Goal: Transaction & Acquisition: Purchase product/service

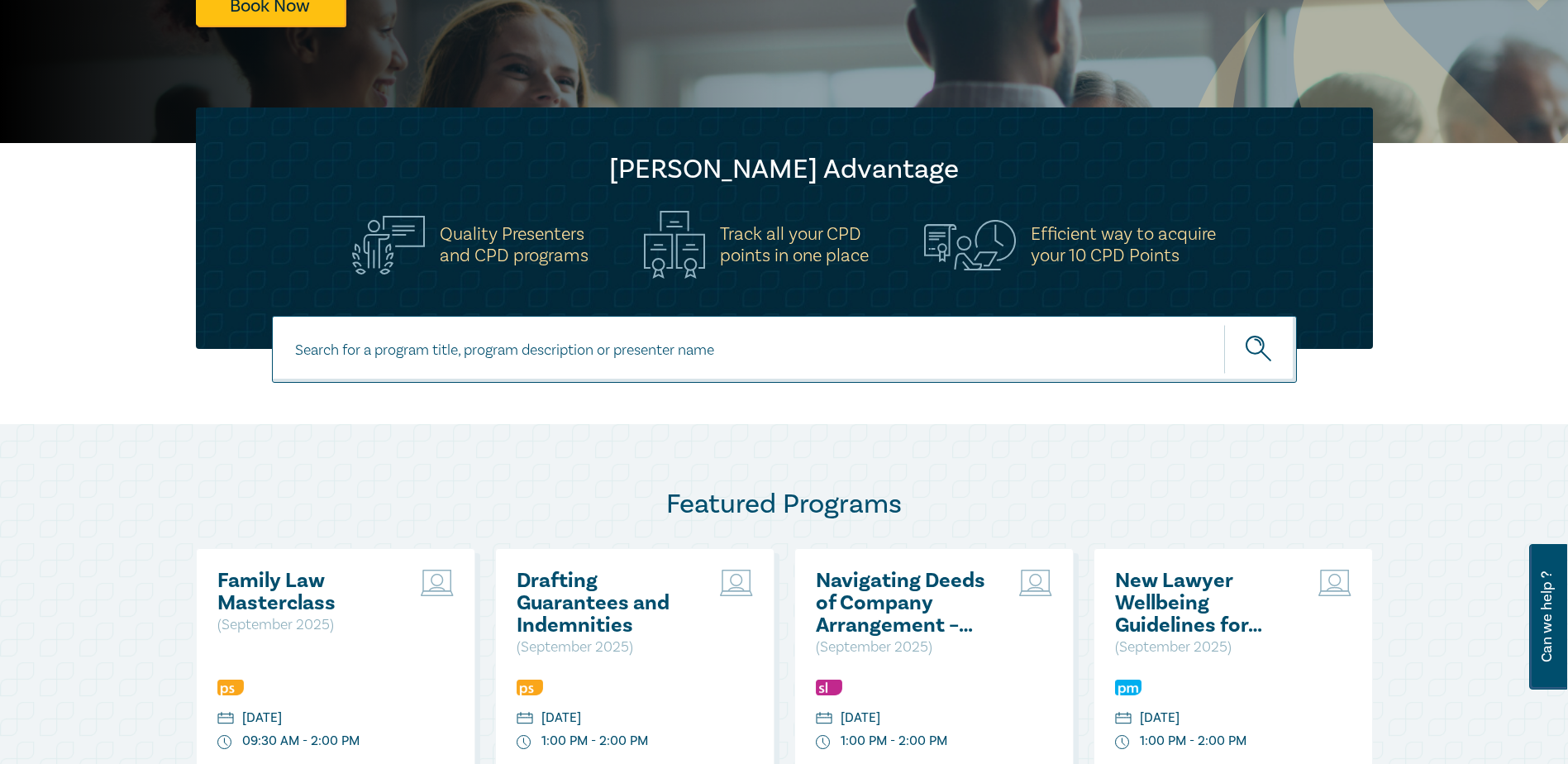
scroll to position [579, 0]
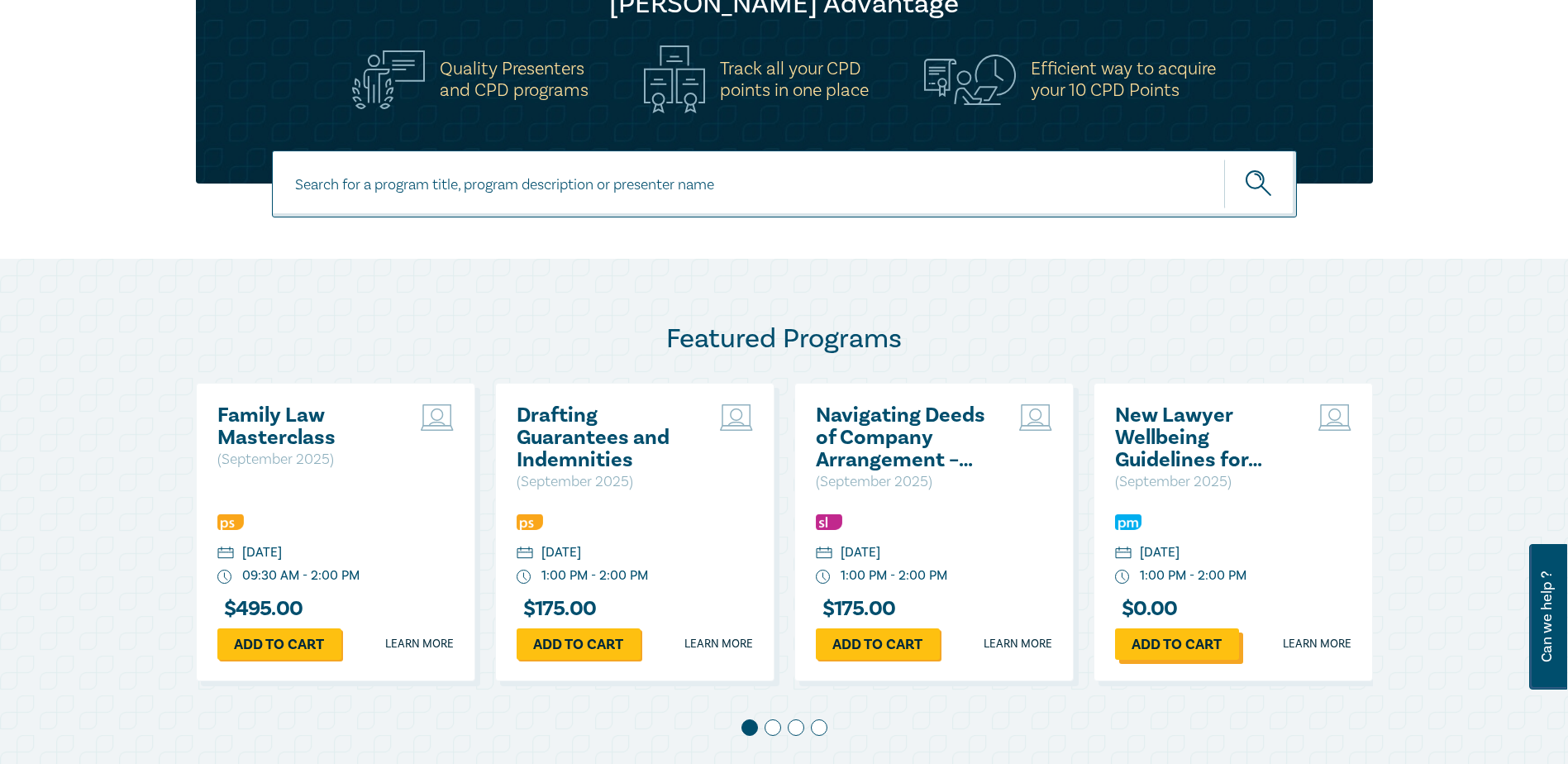
click at [1182, 640] on link "Add to cart" at bounding box center [1177, 644] width 124 height 31
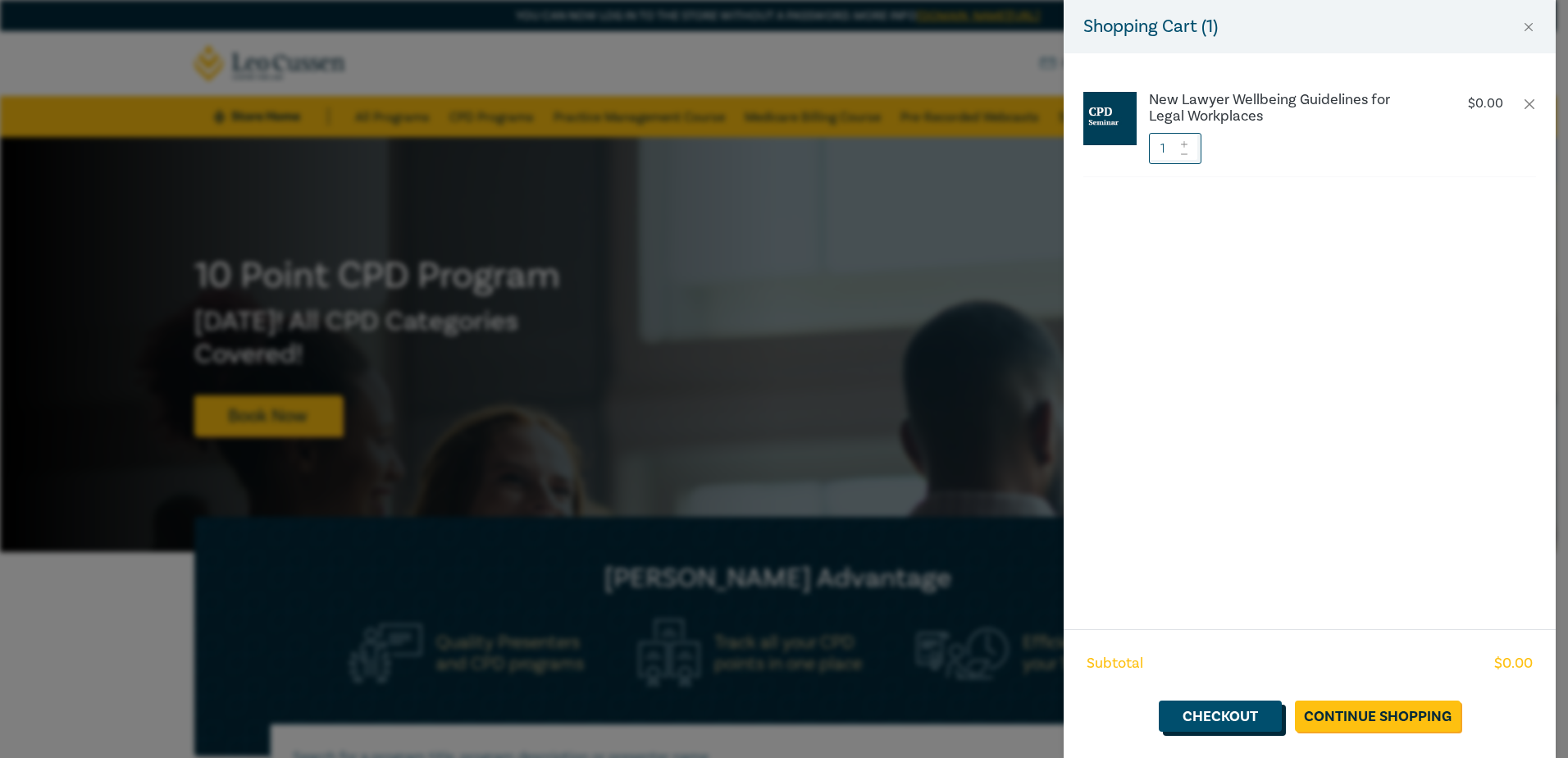
click at [1243, 713] on link "Checkout" at bounding box center [1220, 716] width 123 height 31
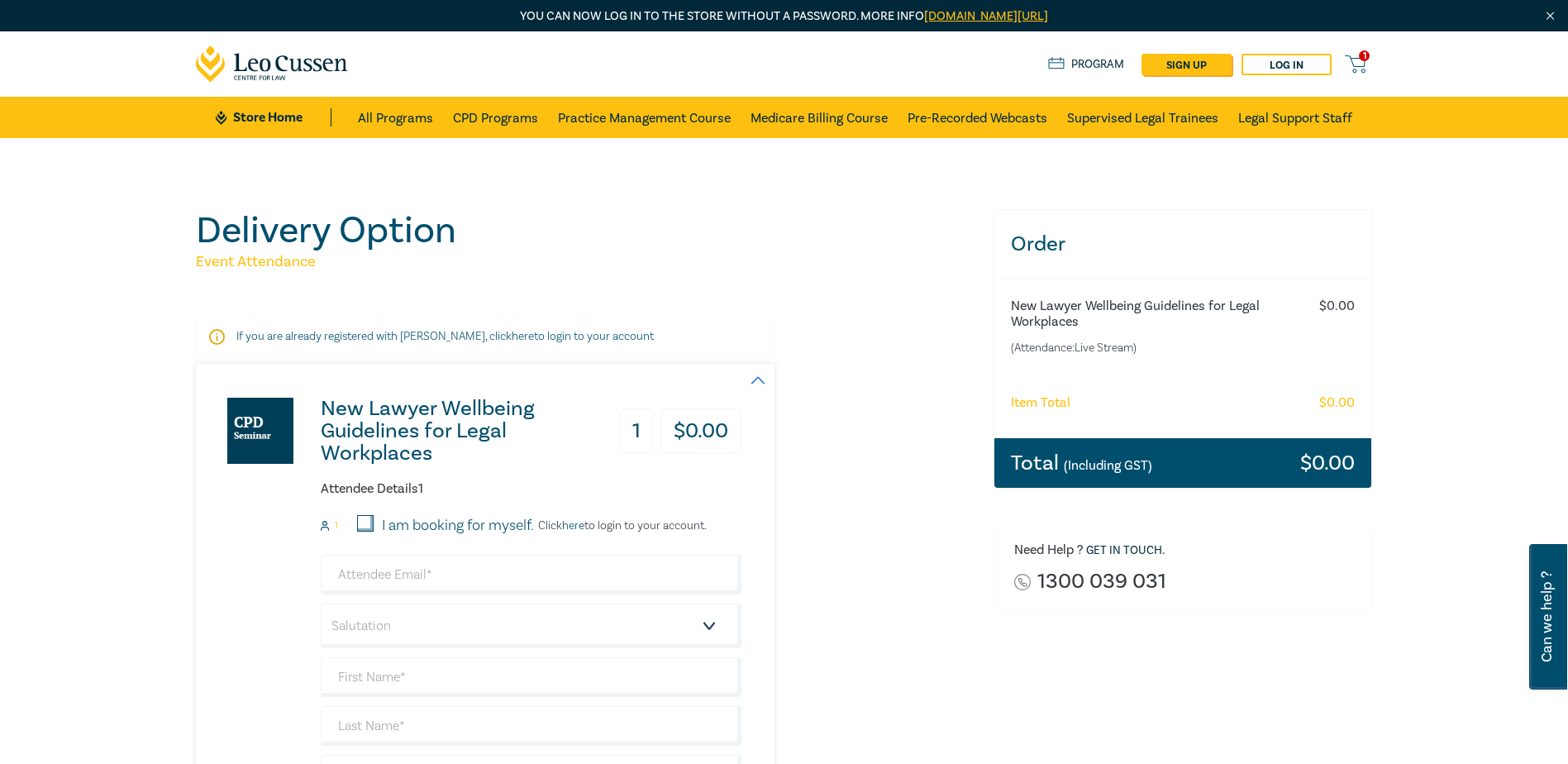
click at [359, 524] on input "I am booking for myself." at bounding box center [364, 523] width 17 height 17
checkbox input "true"
click at [385, 576] on input "email" at bounding box center [531, 573] width 420 height 39
type input "[PERSON_NAME][EMAIL_ADDRESS][DOMAIN_NAME]"
type input "[PERSON_NAME]"
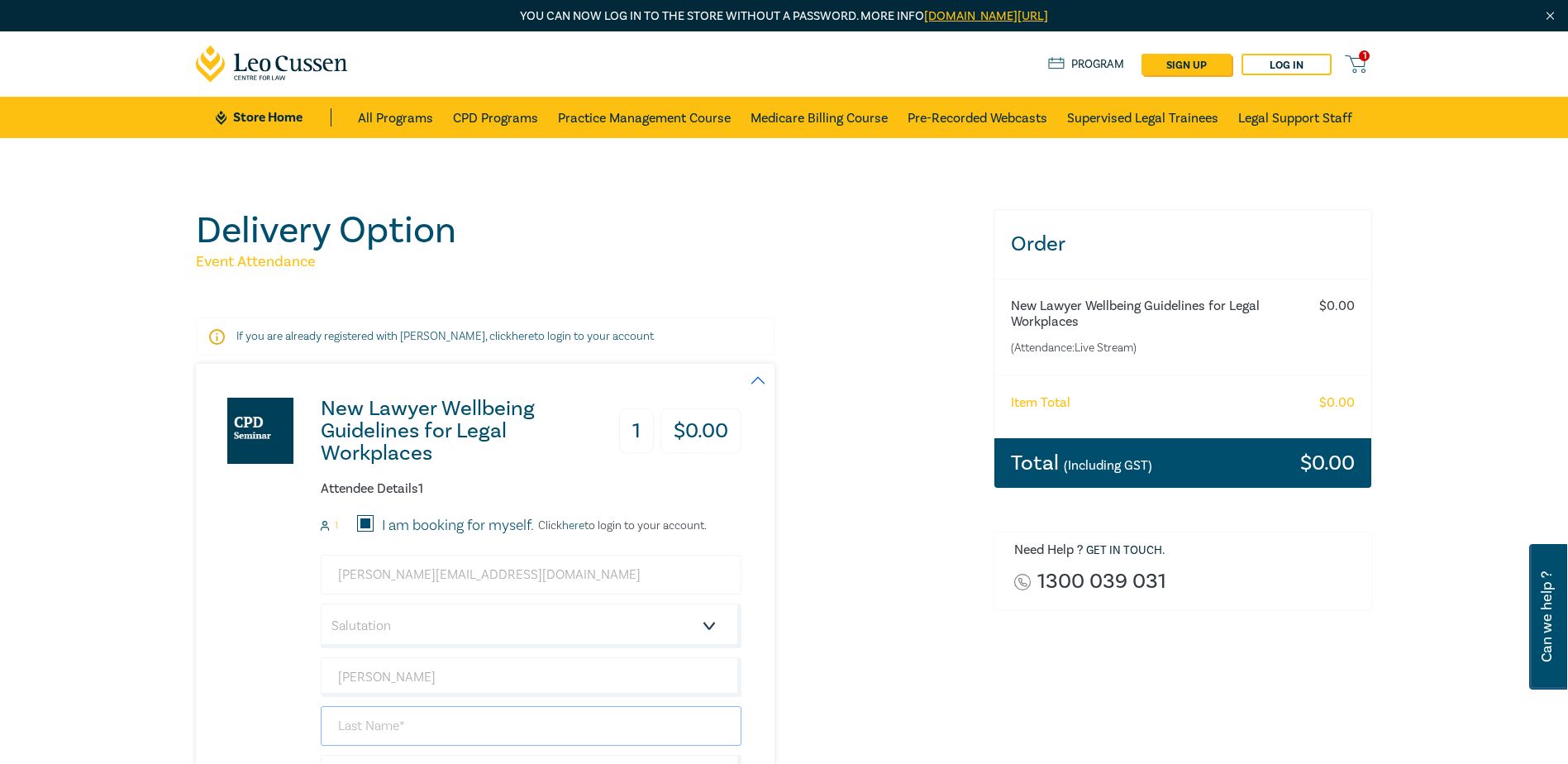
type input "[PERSON_NAME]"
type input "7"
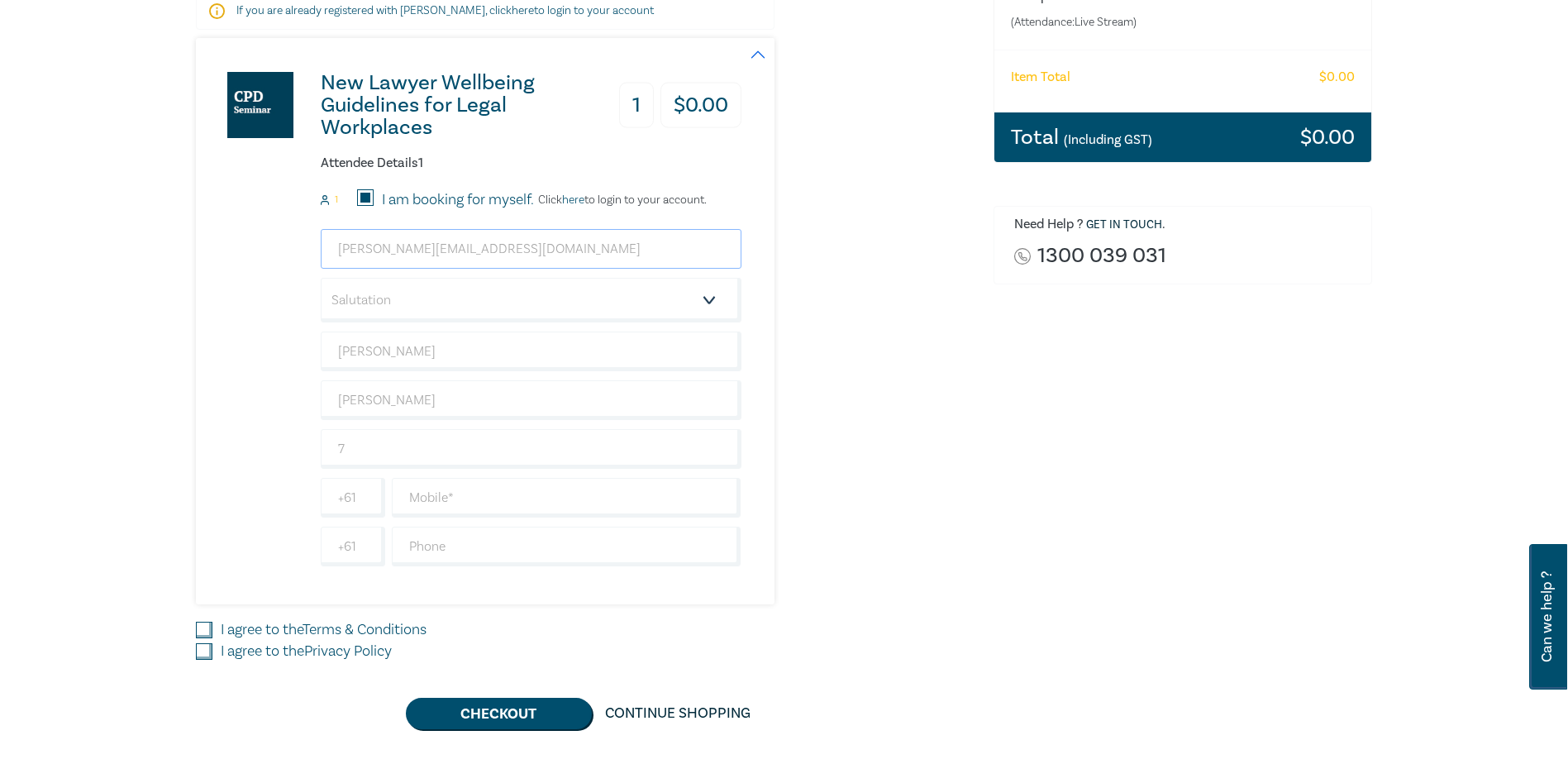
scroll to position [330, 0]
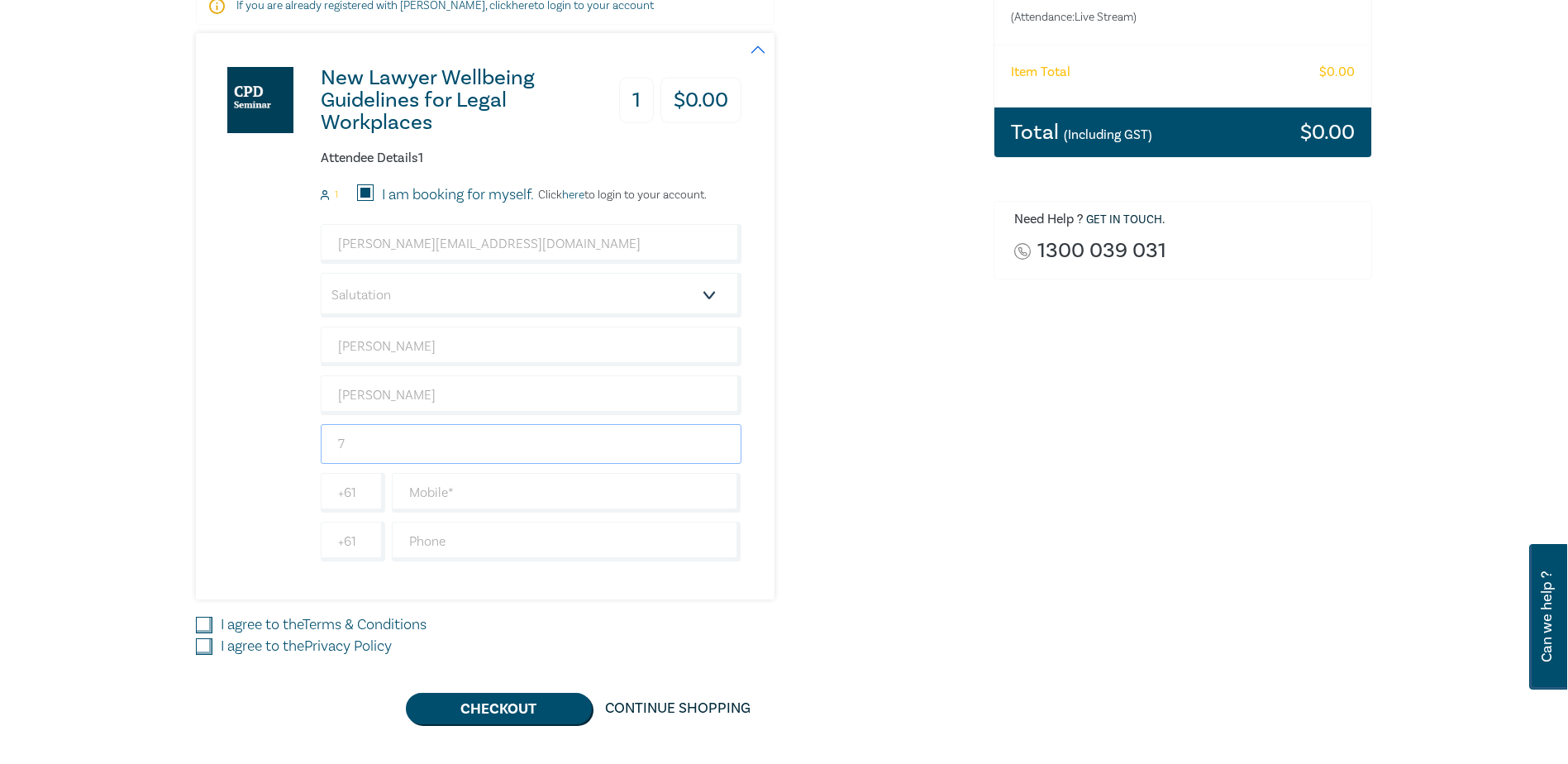
drag, startPoint x: 356, startPoint y: 444, endPoint x: 315, endPoint y: 443, distance: 41.0
click at [315, 443] on div "New Lawyer Wellbeing Guidelines for Legal Workplaces 1 $ 0.00 Attendee Details …" at bounding box center [468, 316] width 545 height 566
click at [708, 300] on select "Salutation Mr. Mrs. Ms. Miss Dr. Prof. Other" at bounding box center [531, 295] width 420 height 45
select select "Mr."
click at [321, 273] on select "Salutation Mr. Mrs. Ms. Miss Dr. Prof. Other" at bounding box center [531, 295] width 420 height 45
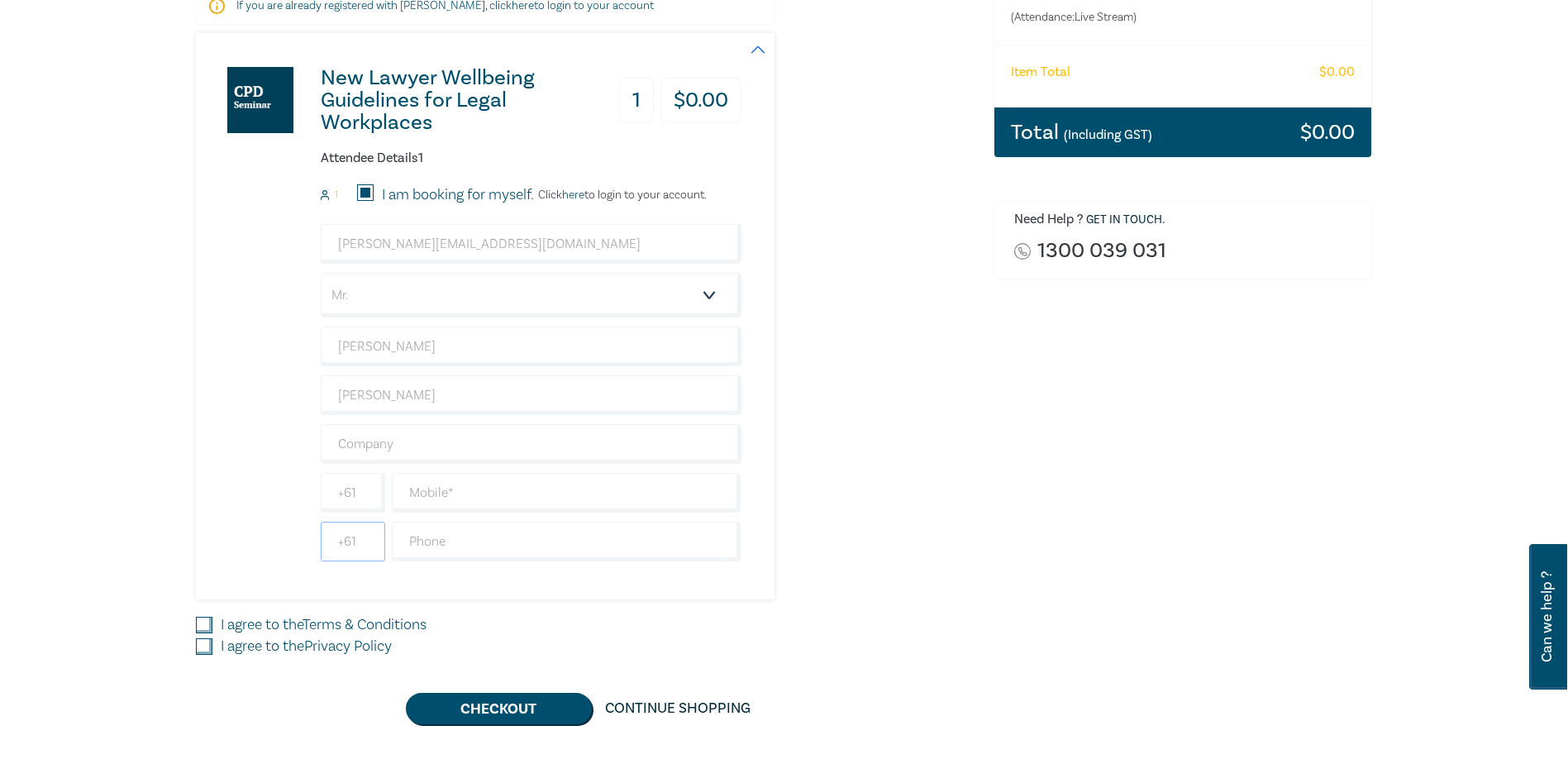
click at [360, 543] on input "+61" at bounding box center [353, 541] width 65 height 39
click at [428, 545] on input "text" at bounding box center [566, 541] width 350 height 39
click at [483, 543] on input "text" at bounding box center [566, 541] width 350 height 39
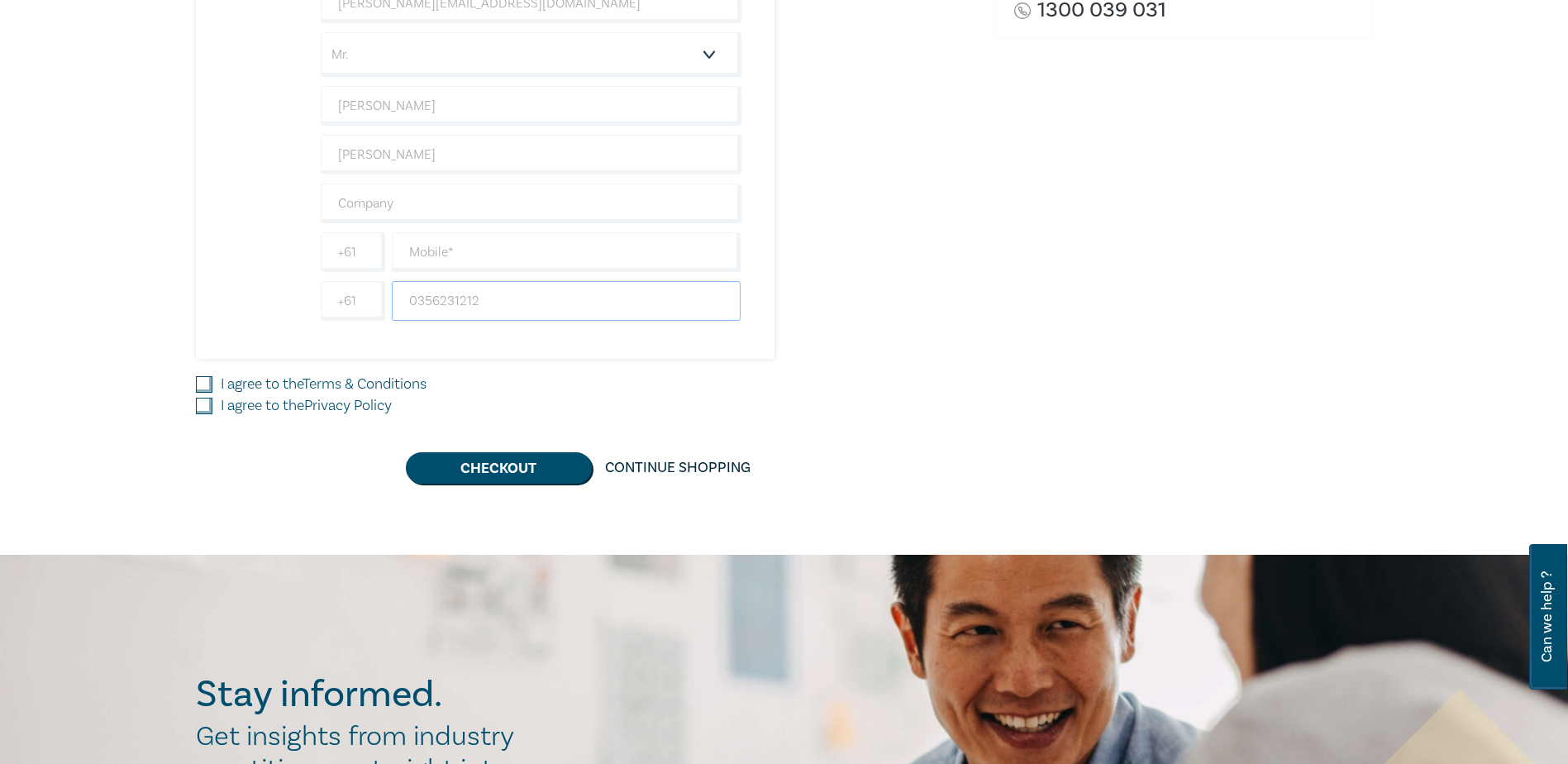
scroll to position [579, 0]
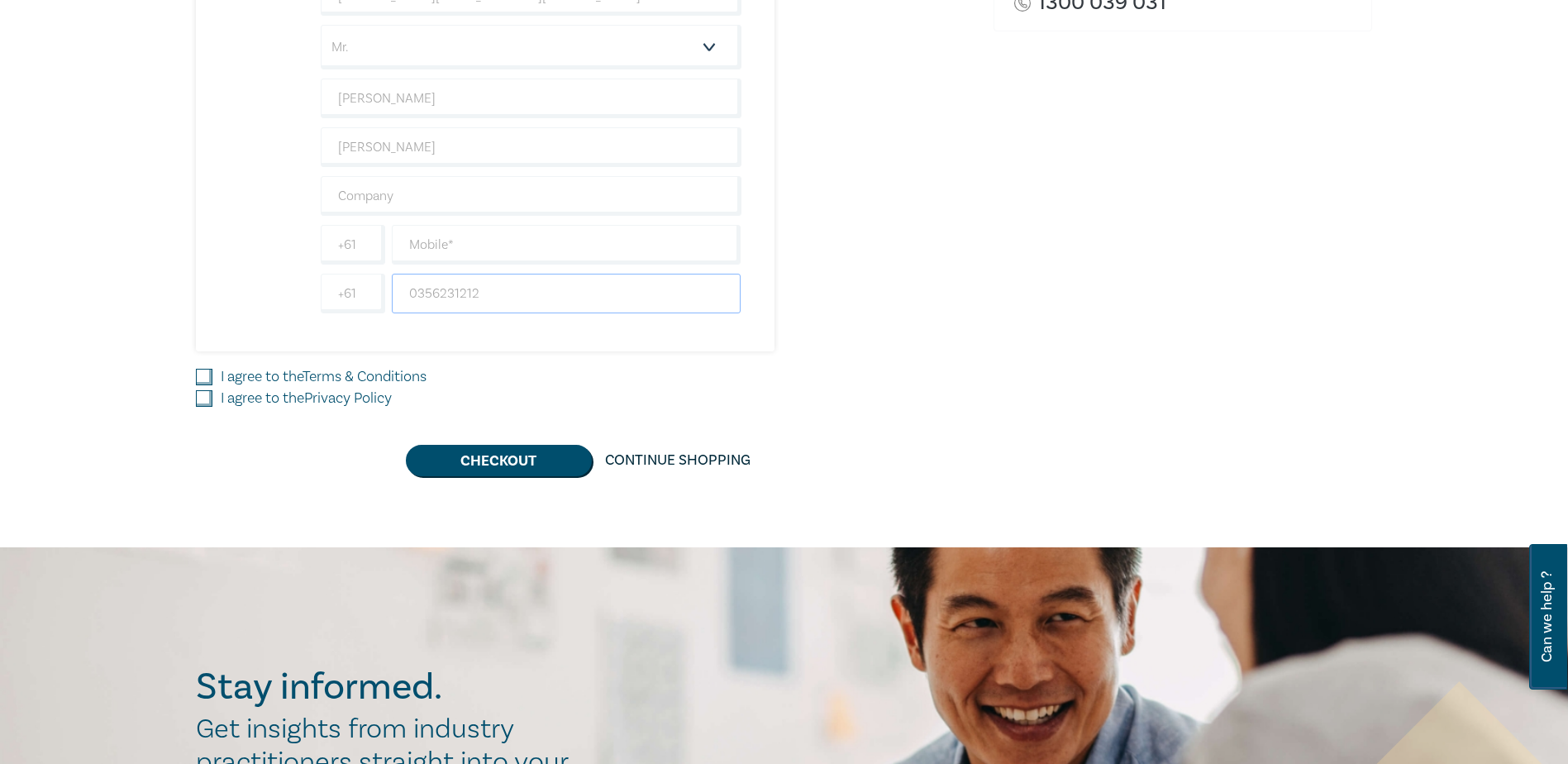
type input "0356231212"
click at [207, 376] on input "I agree to the Terms & Conditions" at bounding box center [204, 377] width 17 height 17
checkbox input "true"
click at [206, 397] on input "I agree to the Privacy Policy" at bounding box center [204, 398] width 17 height 17
checkbox input "true"
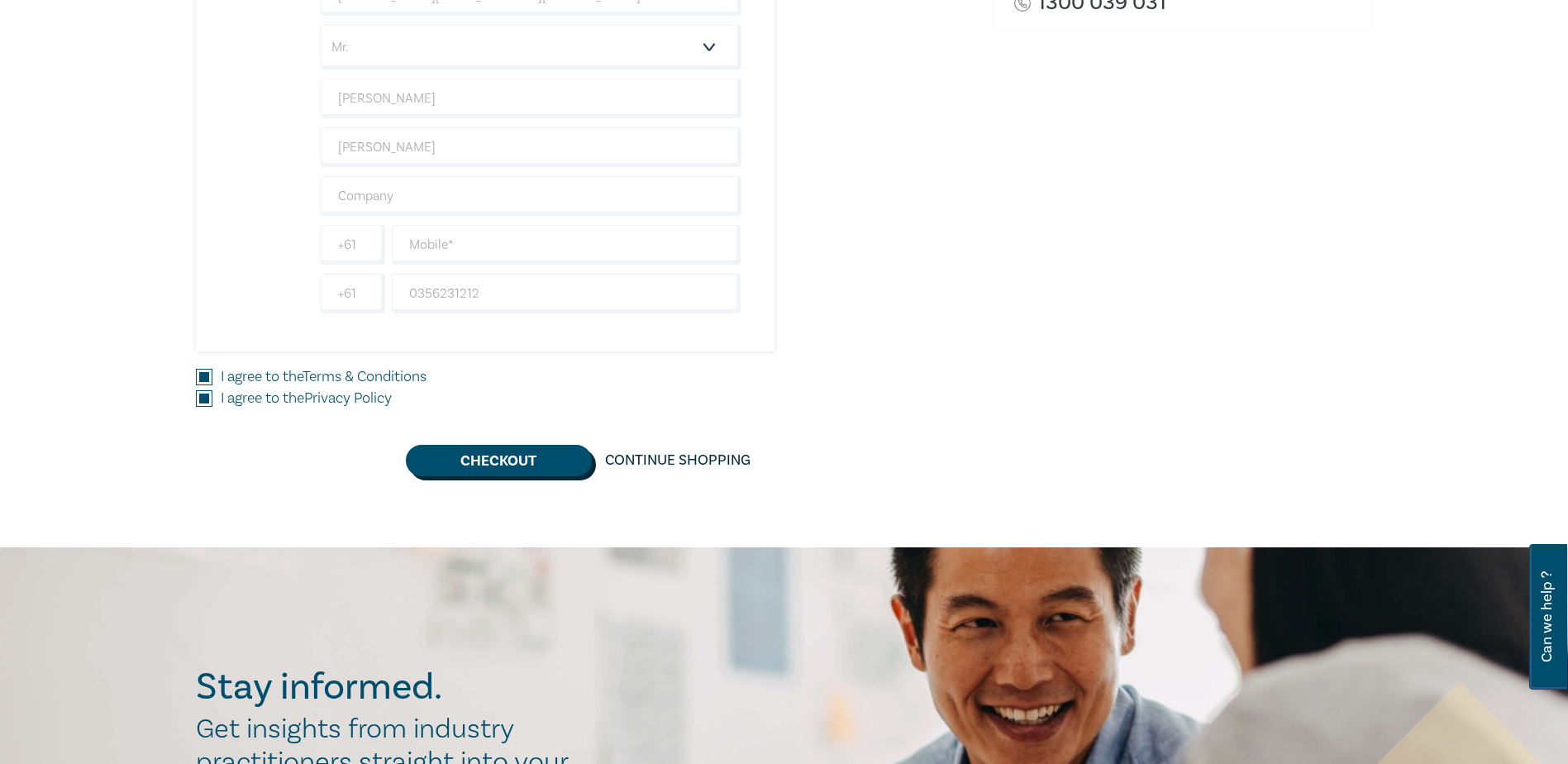
click at [513, 457] on button "Checkout" at bounding box center [498, 461] width 186 height 31
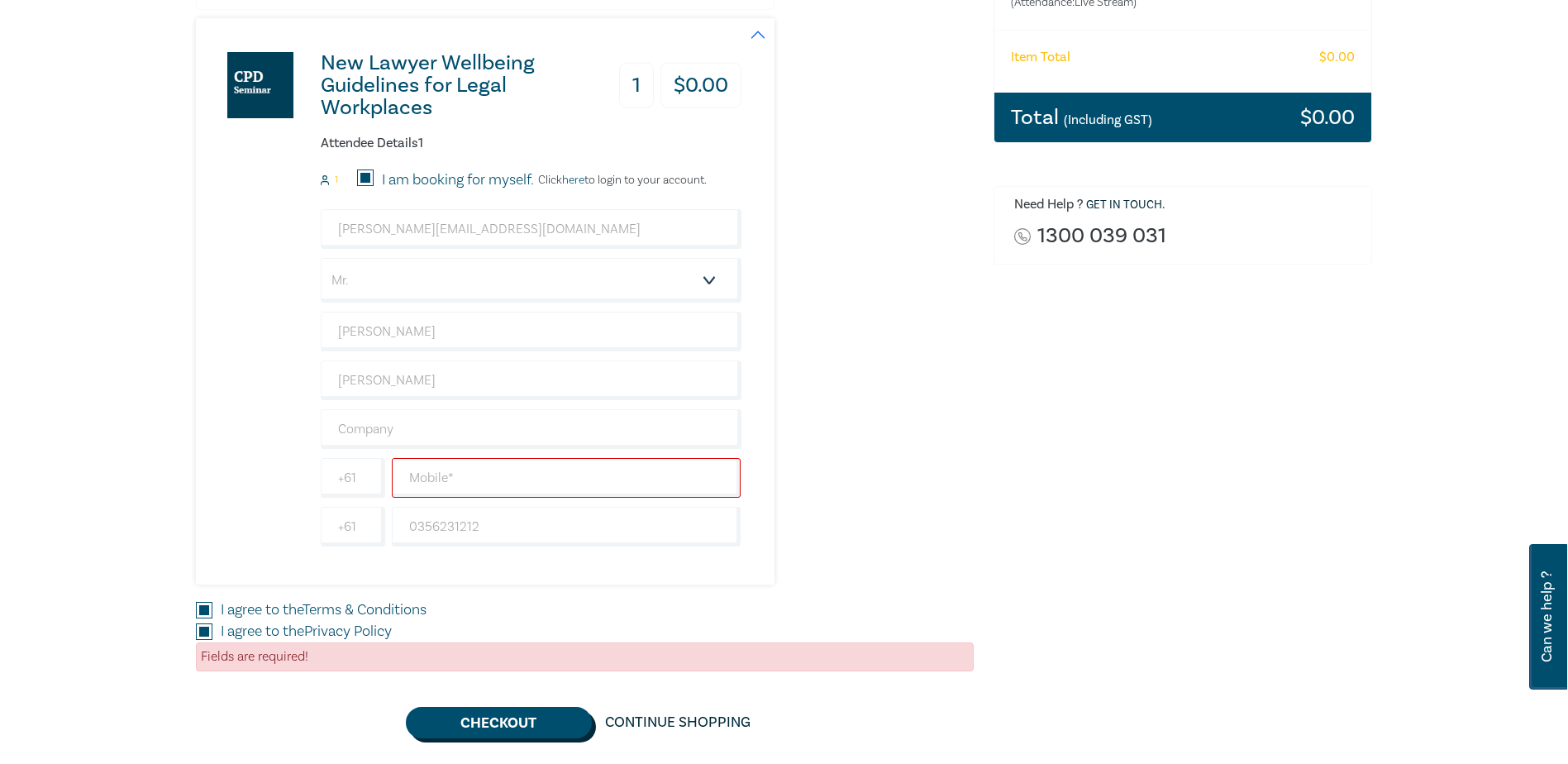
scroll to position [330, 0]
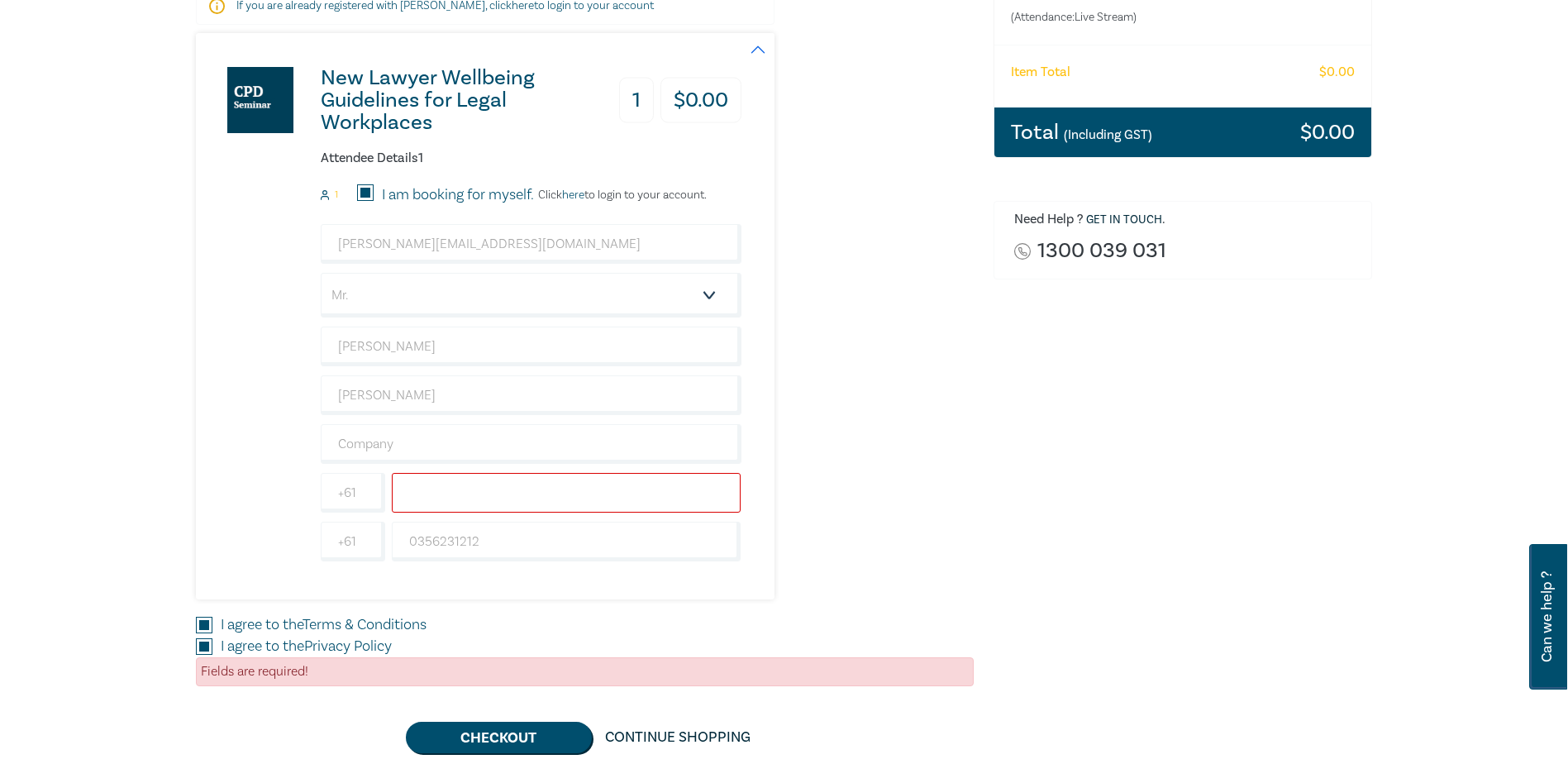
click at [449, 492] on input "text" at bounding box center [566, 492] width 350 height 39
type input "0428887070"
type input "[PERSON_NAME] SOLICITOR"
click at [418, 497] on input "0428887070" at bounding box center [566, 492] width 350 height 39
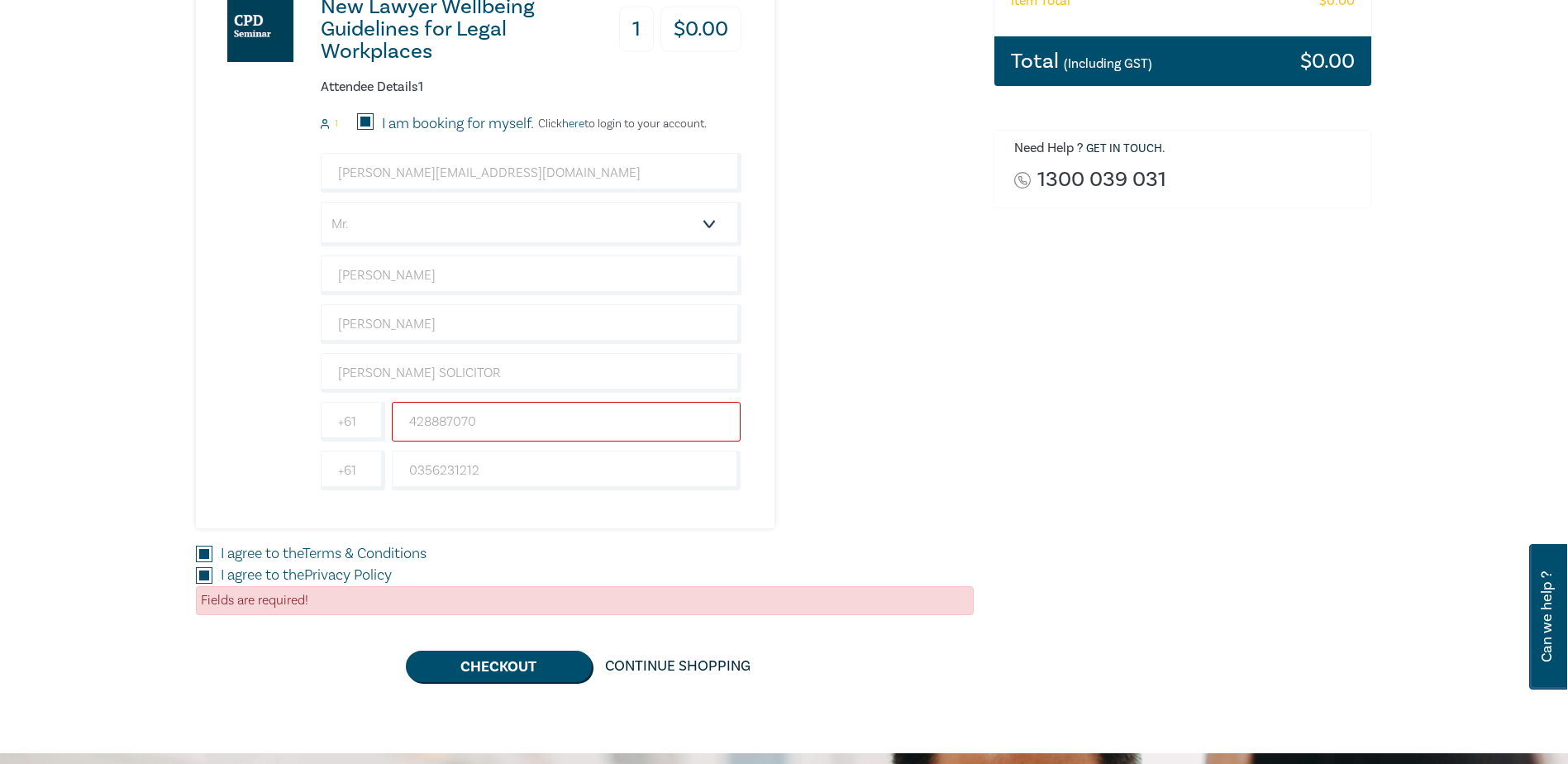
scroll to position [496, 0]
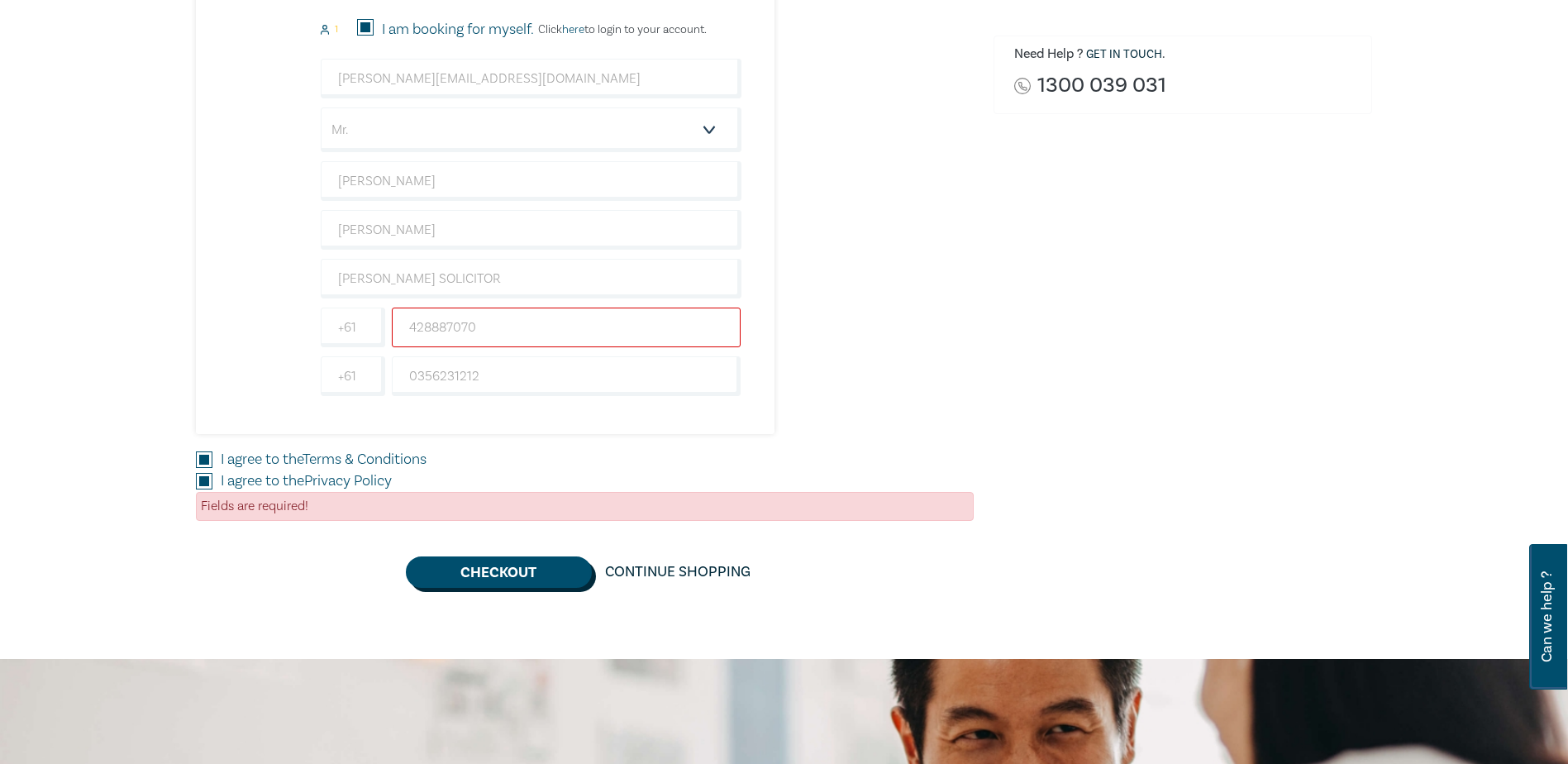
type input "428887070"
click at [502, 570] on button "Checkout" at bounding box center [498, 572] width 186 height 31
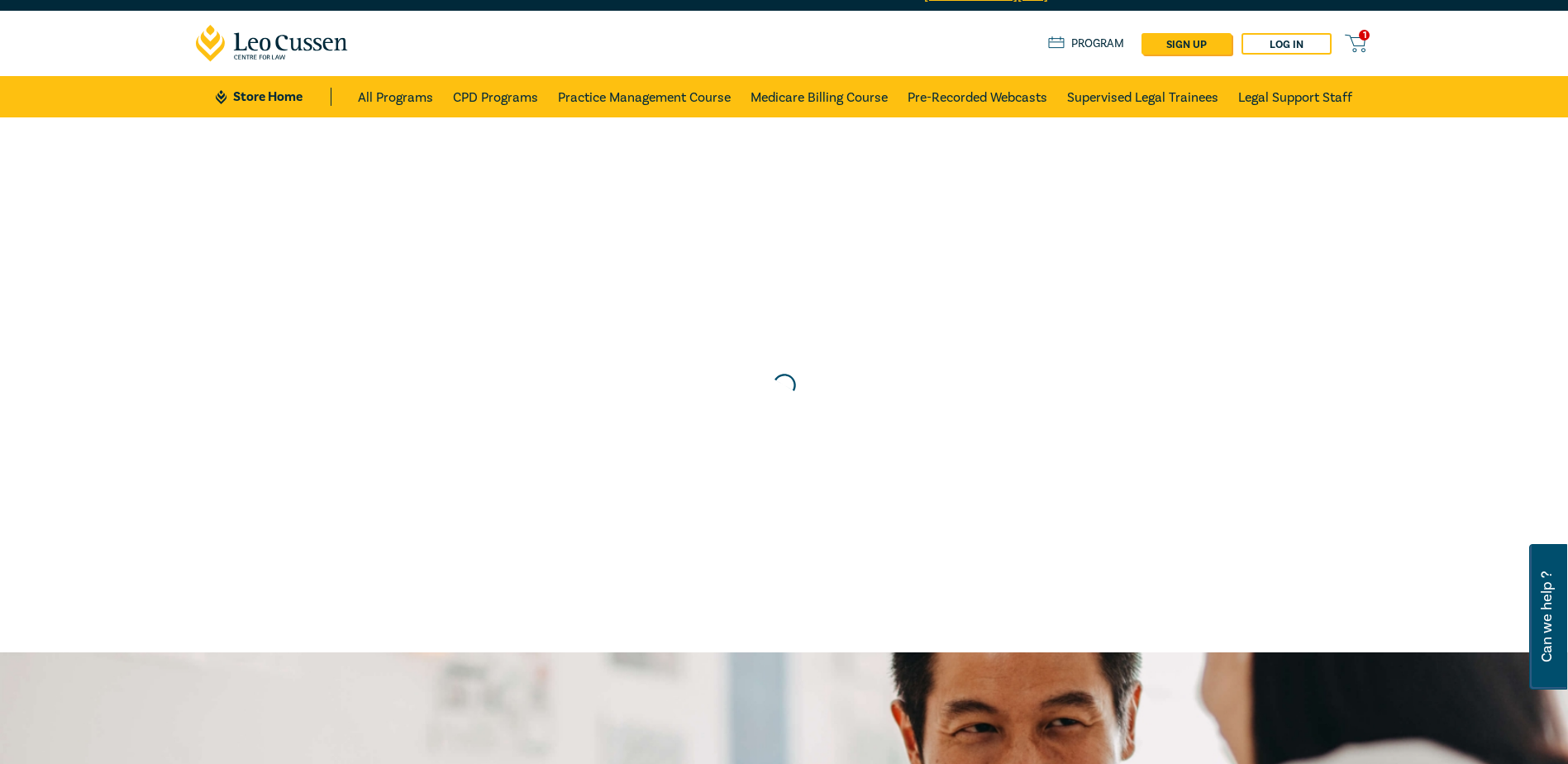
scroll to position [0, 0]
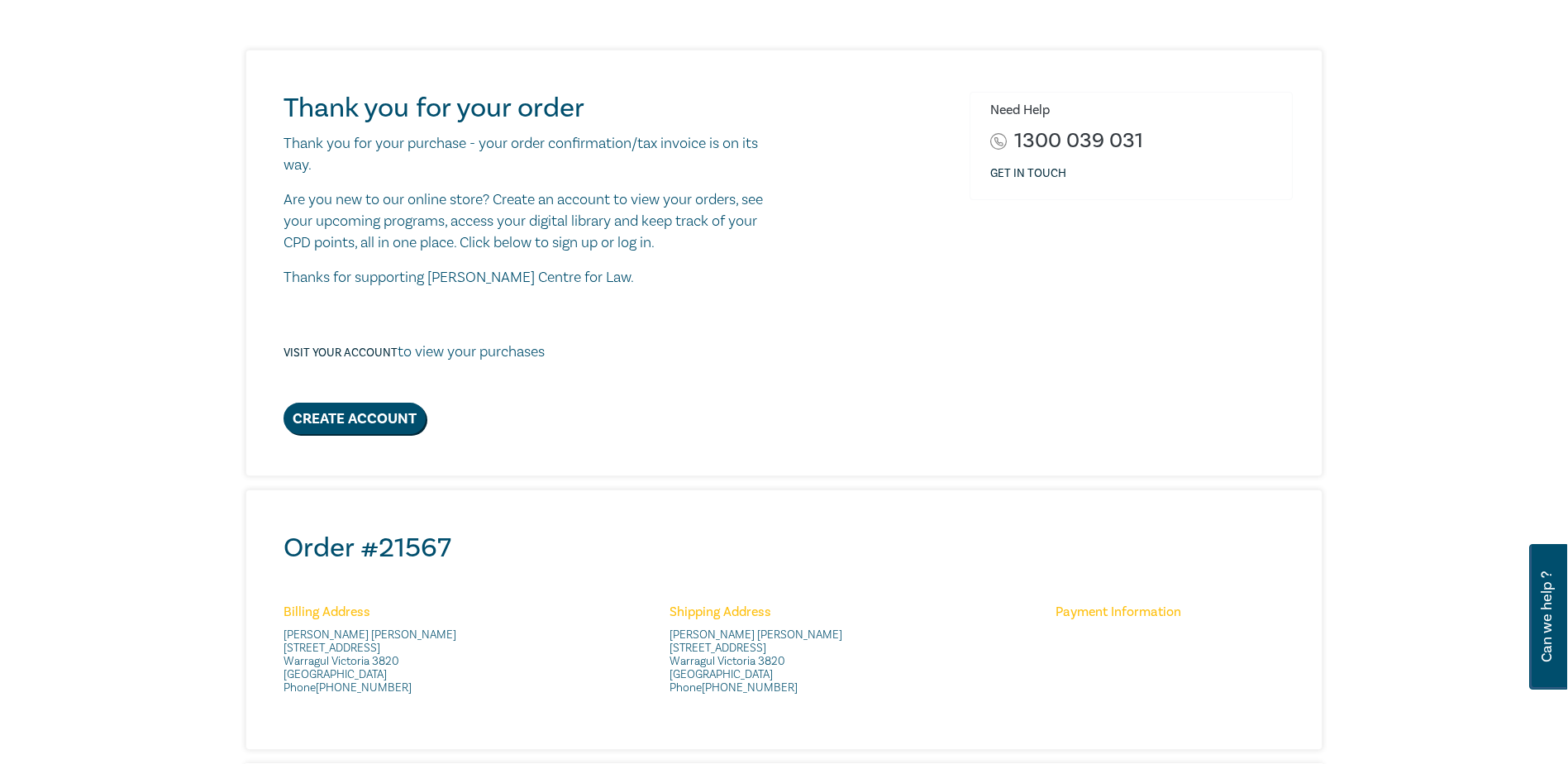
scroll to position [165, 0]
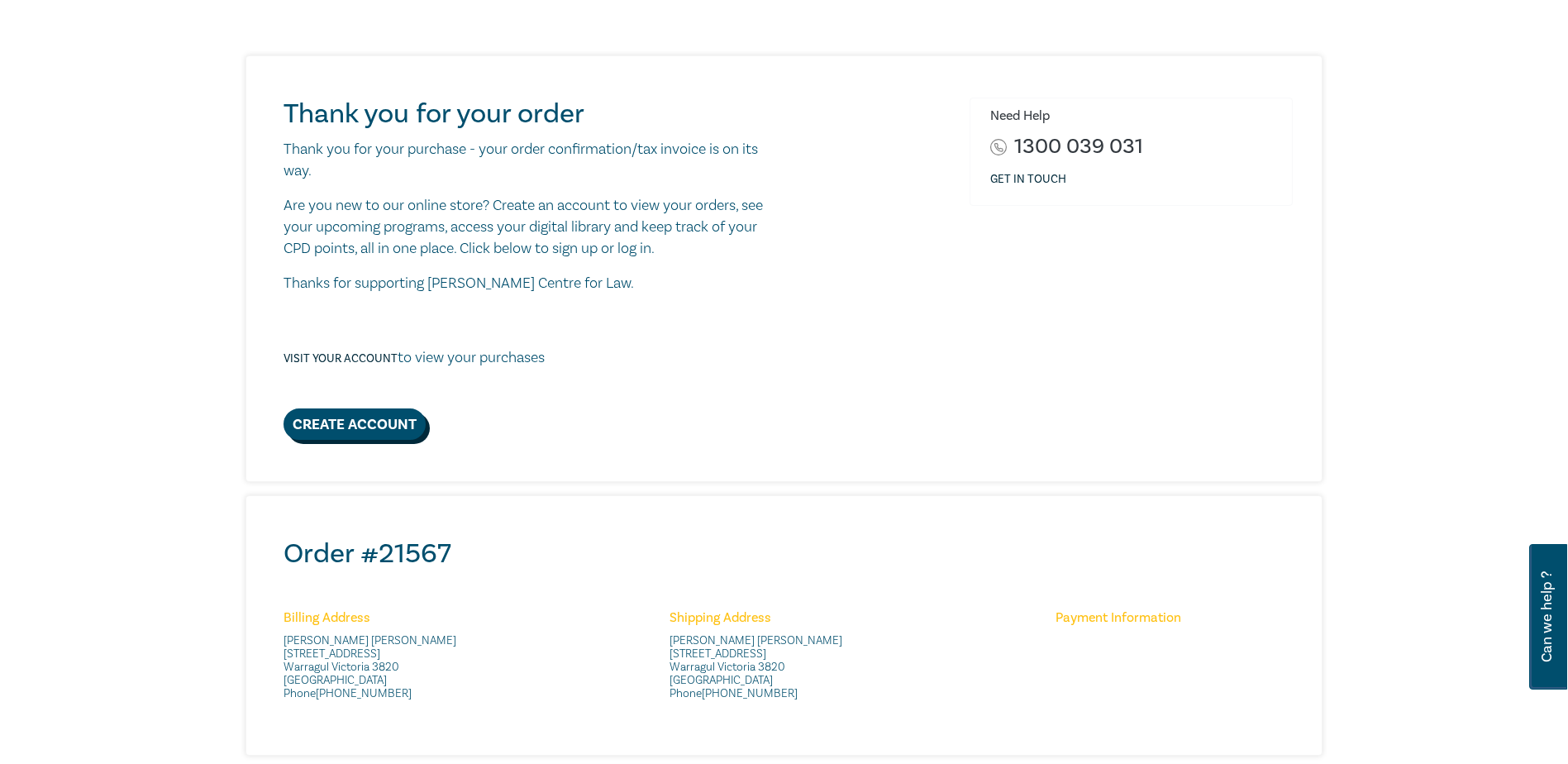
click at [345, 420] on link "Create Account" at bounding box center [354, 424] width 142 height 31
select select "AU"
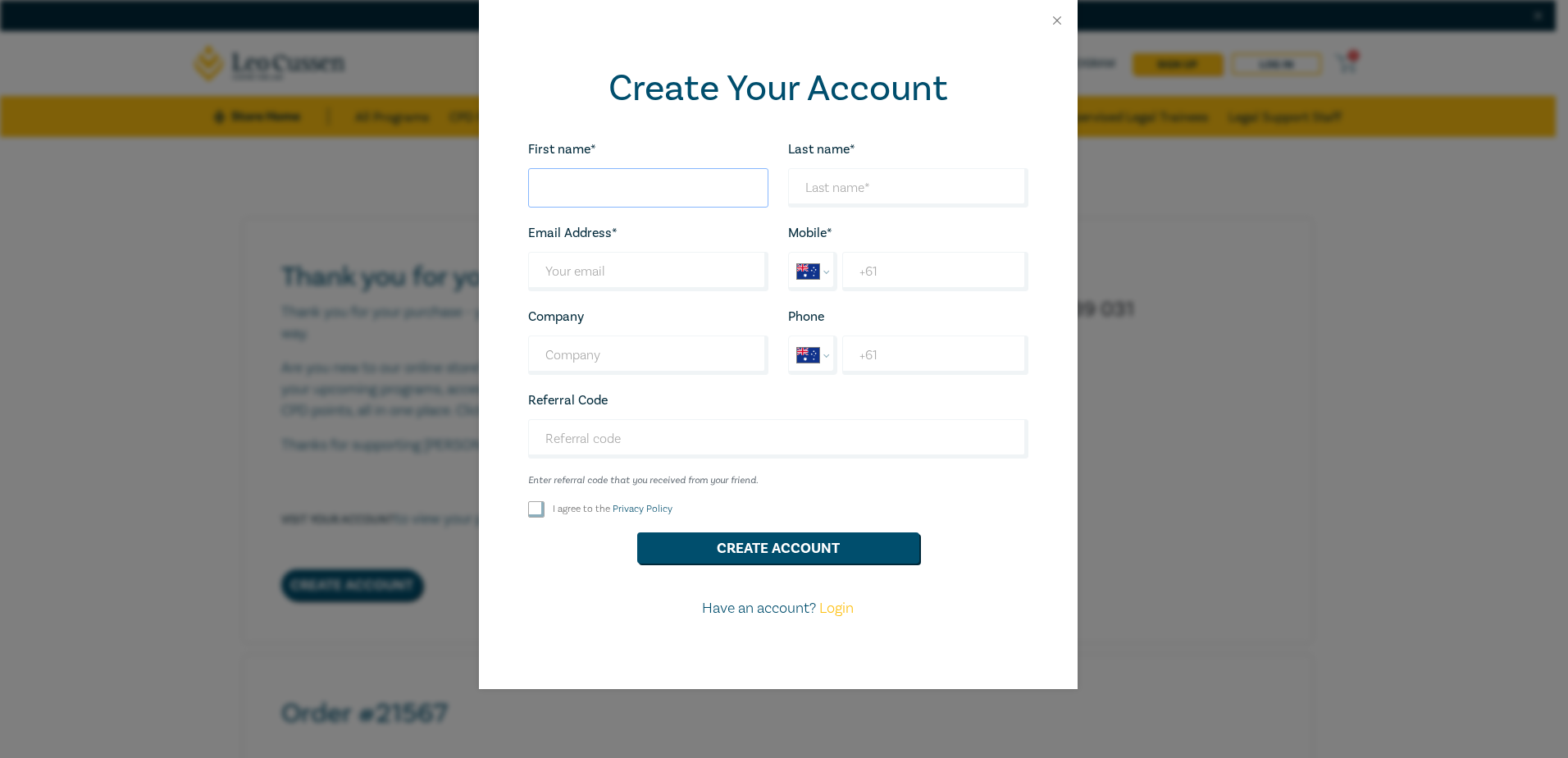
click at [645, 193] on input "First name*" at bounding box center [648, 187] width 240 height 39
type input "[PERSON_NAME]"
click at [853, 186] on input "Last name*" at bounding box center [908, 187] width 240 height 39
type input "[PERSON_NAME]"
type input "[PERSON_NAME][EMAIL_ADDRESS][DOMAIN_NAME]"
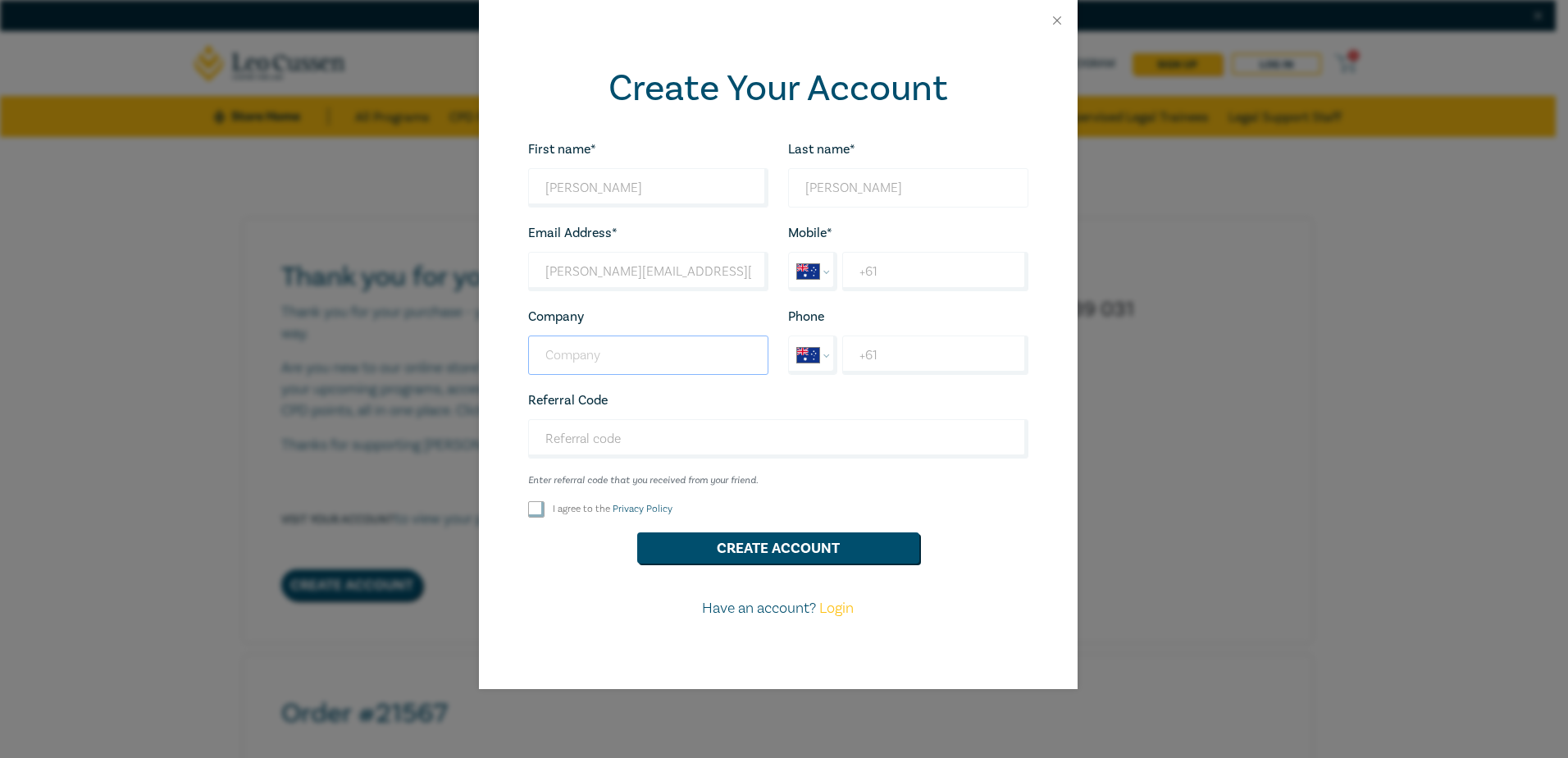
type input "[PERSON_NAME] SOLICITOR"
click at [857, 275] on input "+61" at bounding box center [935, 271] width 186 height 39
type input "+61 428 887 070"
click at [906, 352] on input "+61" at bounding box center [935, 355] width 186 height 39
type input "+61 3 5623 1212"
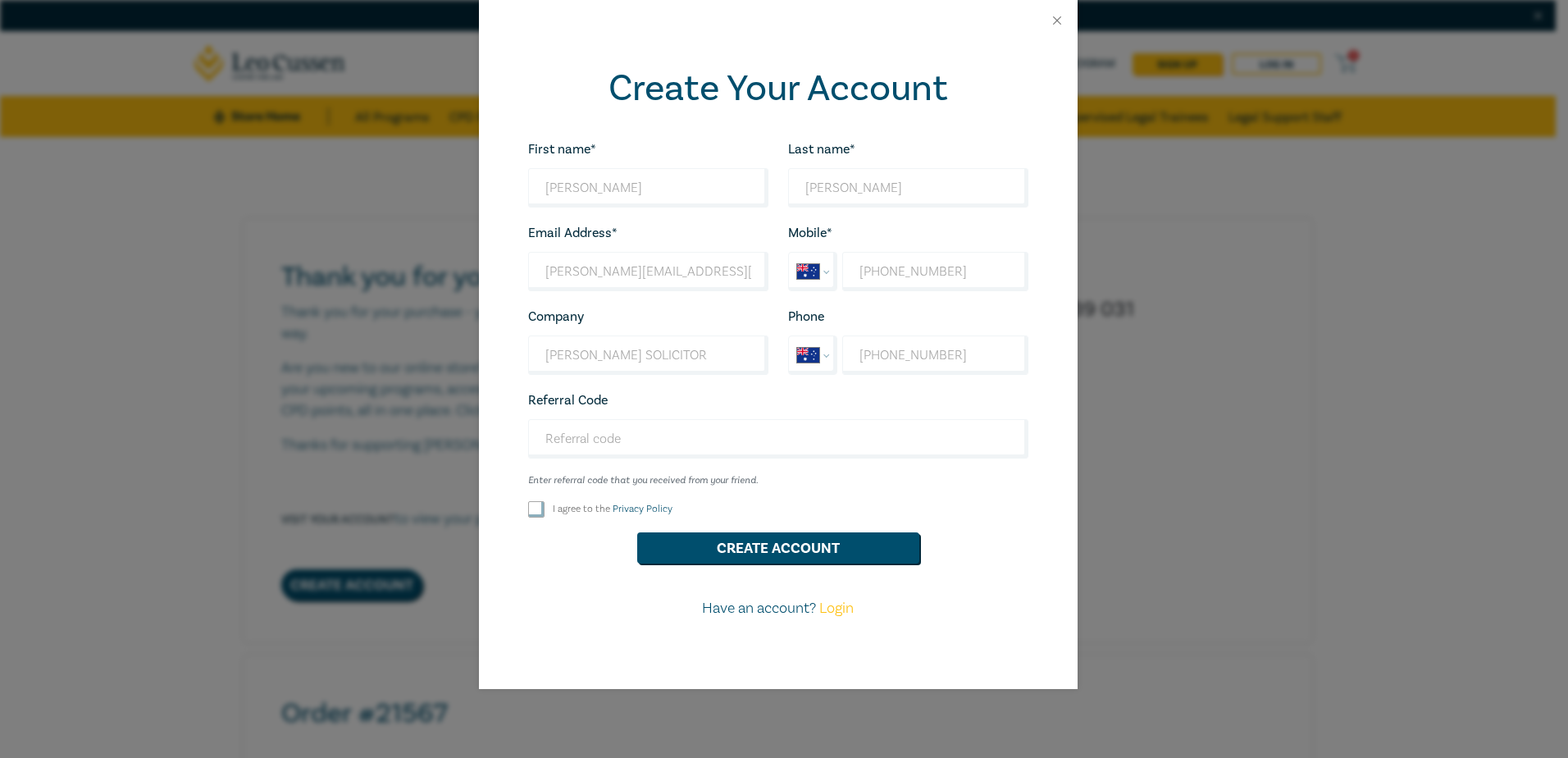
click at [539, 508] on input "I agree to the Privacy Policy" at bounding box center [536, 509] width 16 height 16
checkbox input "true"
click at [781, 548] on button "Create Account" at bounding box center [778, 548] width 282 height 31
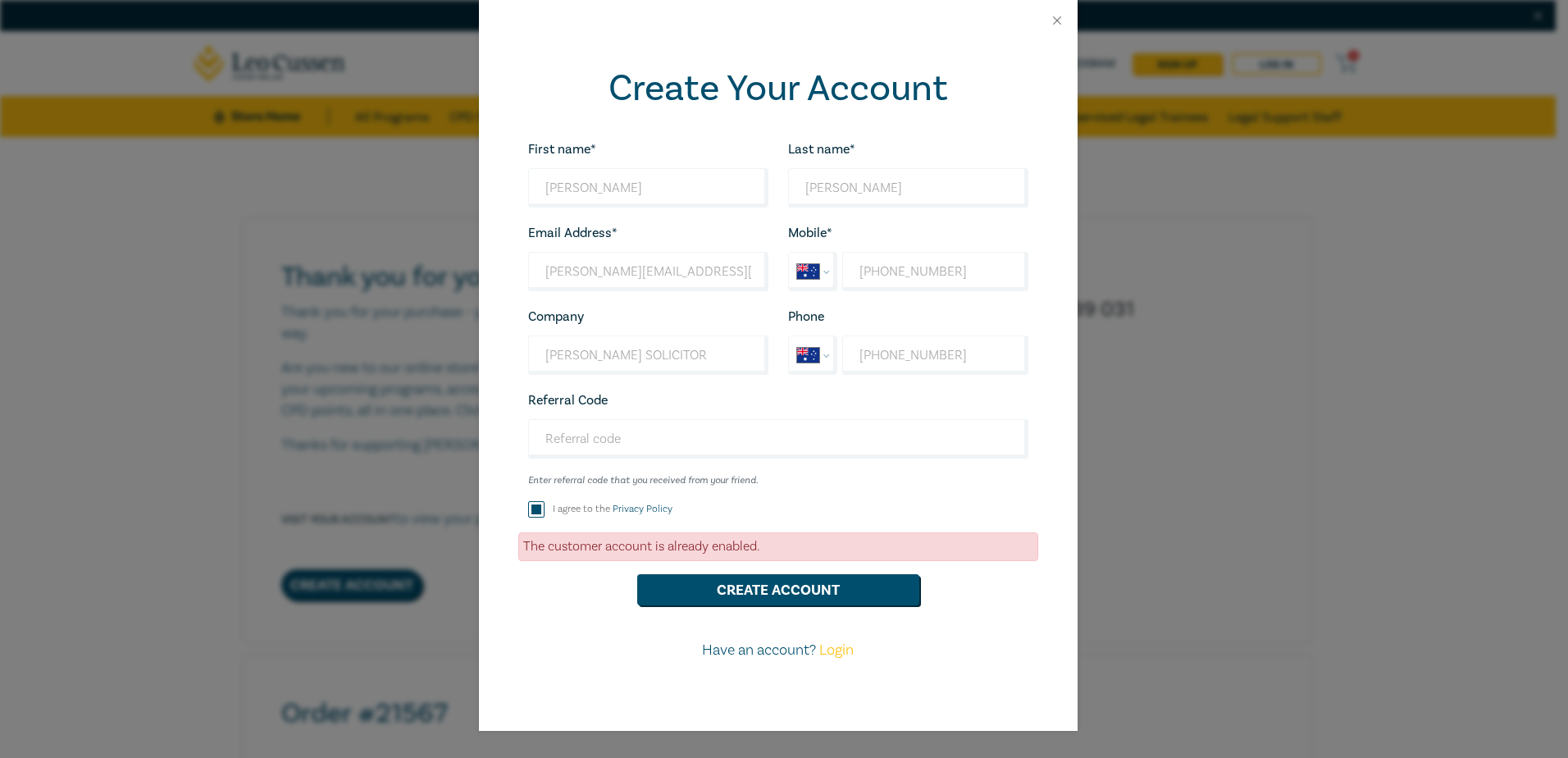
click at [840, 650] on link "Login" at bounding box center [837, 650] width 35 height 19
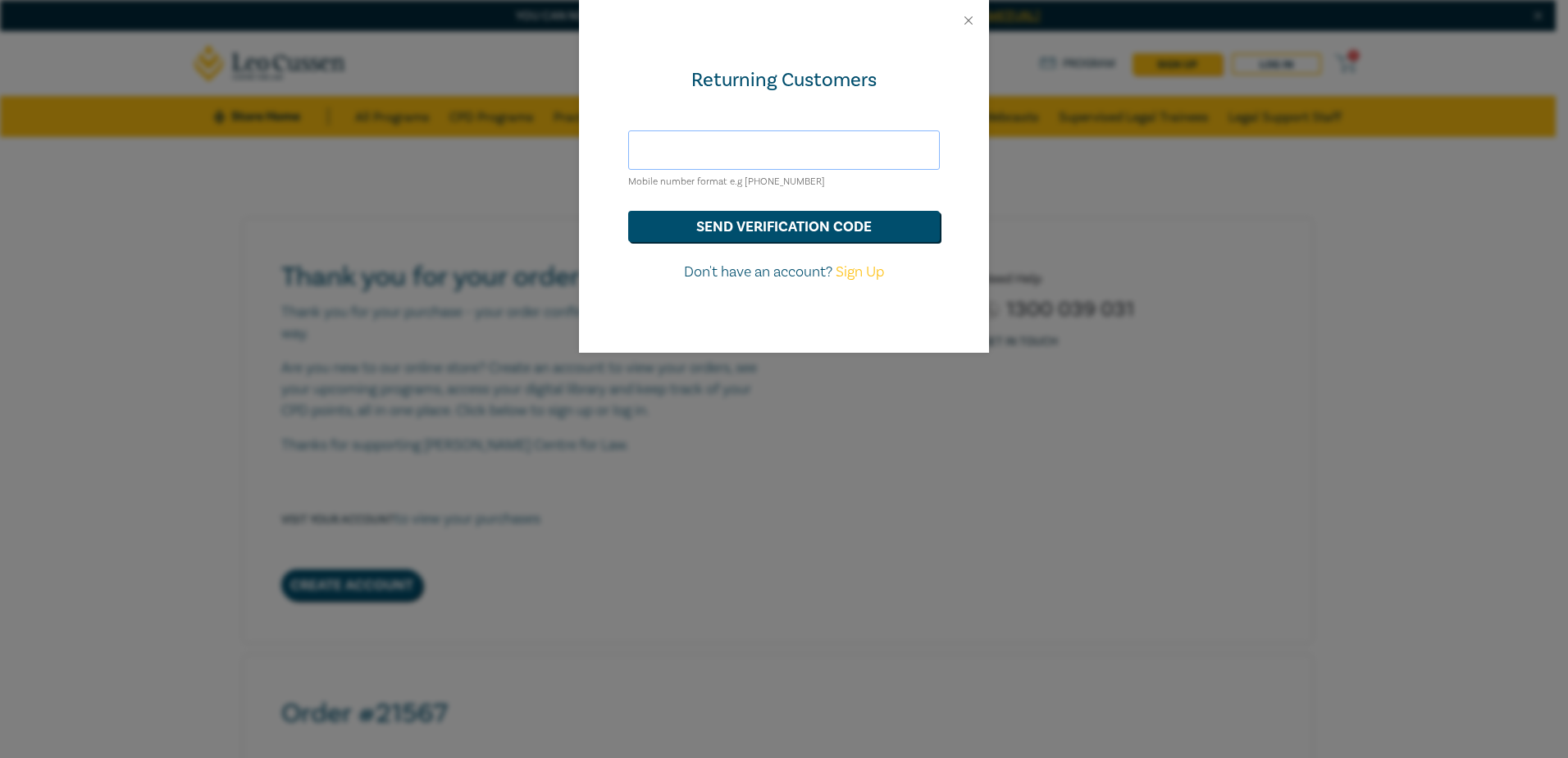
click at [718, 147] on input "text" at bounding box center [783, 149] width 311 height 39
click at [960, 186] on div "Returning Customers Mobile number format e.g +61 000000000 send verification co…" at bounding box center [784, 196] width 410 height 311
click at [883, 142] on input "text" at bounding box center [783, 149] width 311 height 39
click at [646, 145] on input "text" at bounding box center [783, 149] width 311 height 39
type input "0"
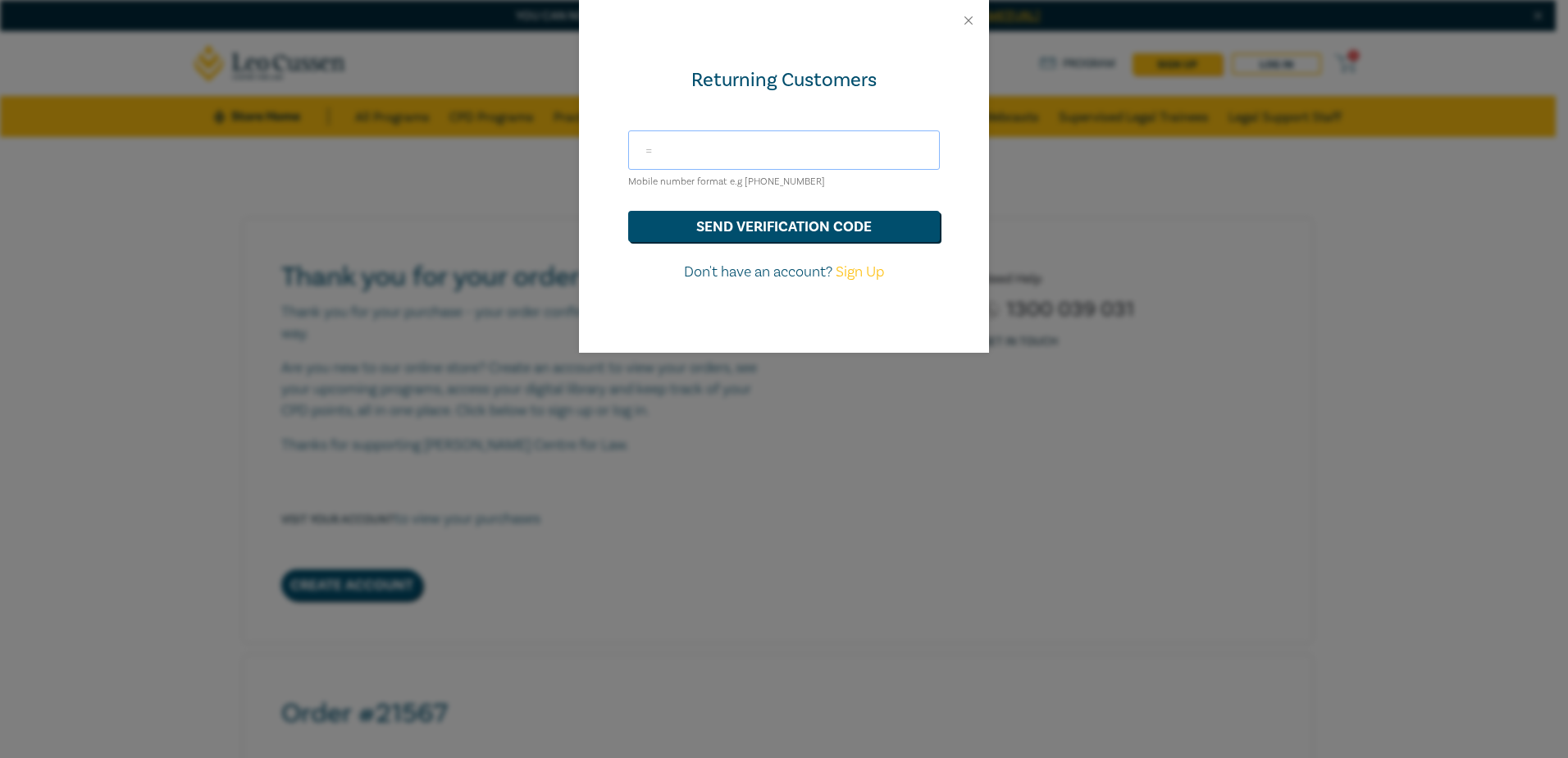
click at [641, 145] on input "=" at bounding box center [783, 149] width 311 height 39
click at [761, 223] on button "send verification code" at bounding box center [783, 226] width 311 height 31
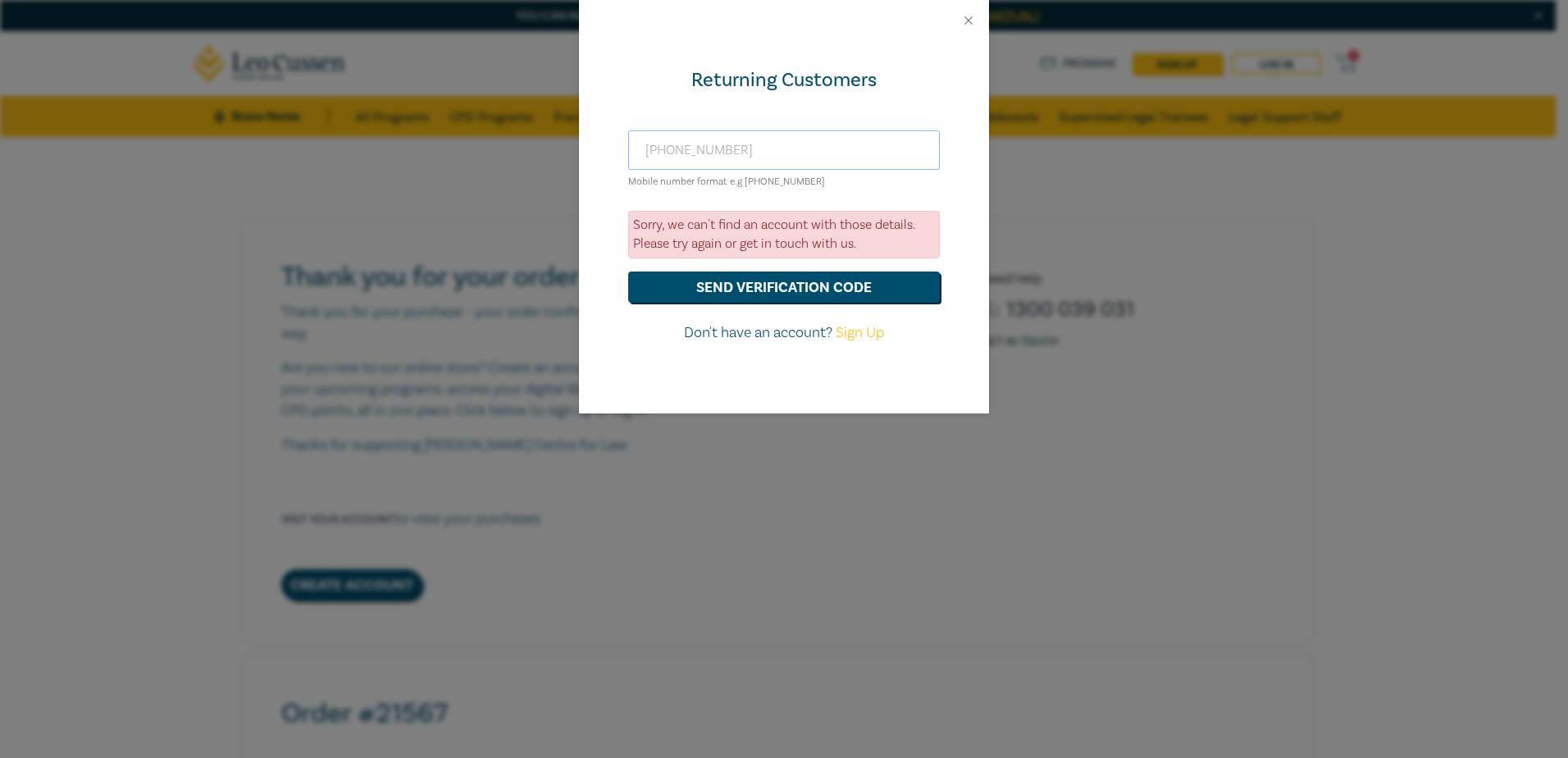
click at [674, 153] on input "+610428887070" at bounding box center [783, 149] width 311 height 39
click at [800, 290] on button "send verification code" at bounding box center [783, 287] width 311 height 31
click at [745, 150] on input "+61428887070" at bounding box center [783, 149] width 311 height 39
type input "+61419874642"
click at [779, 285] on button "send verification code" at bounding box center [783, 287] width 311 height 31
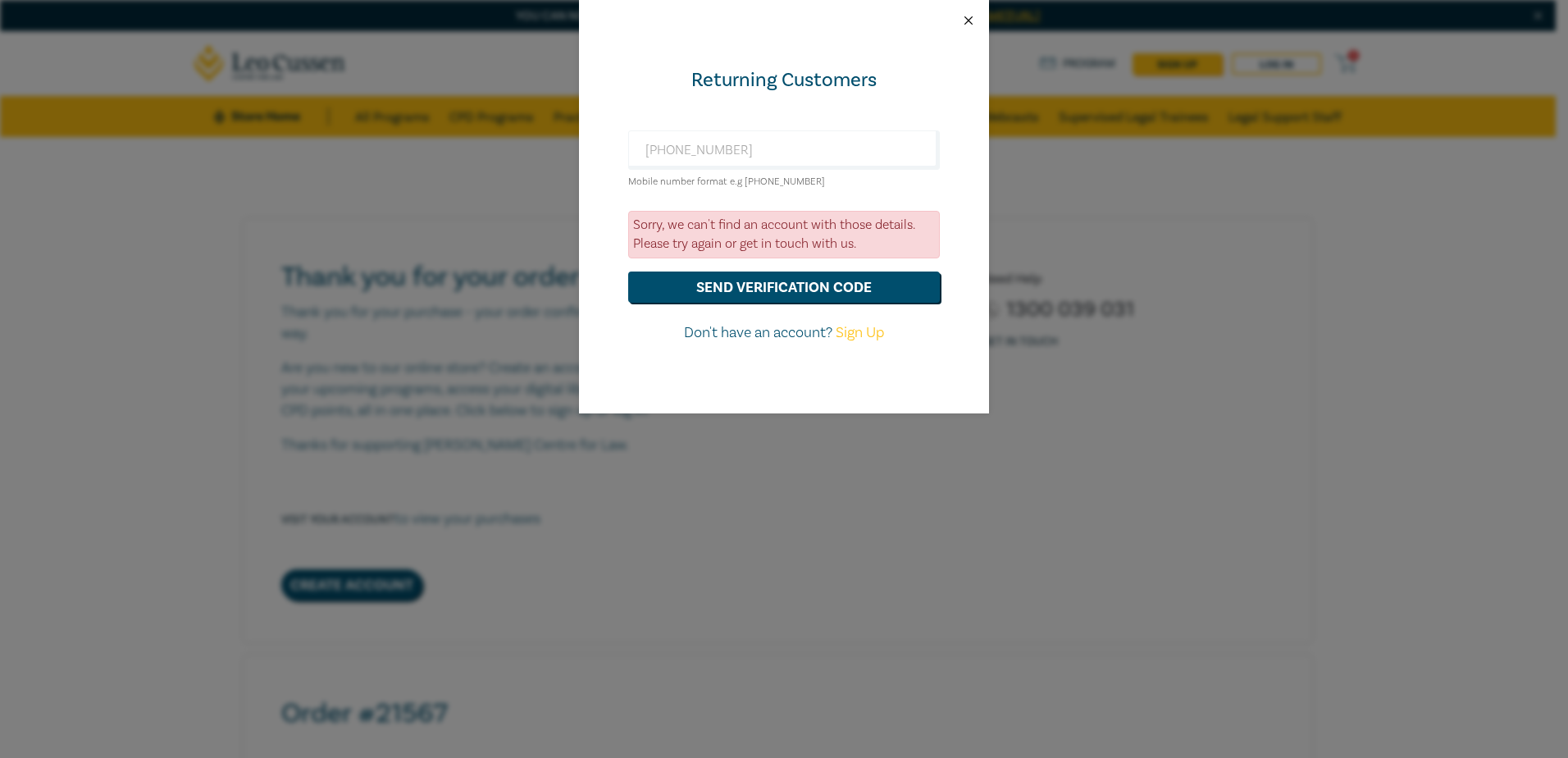
click at [969, 23] on button "Close" at bounding box center [968, 20] width 15 height 15
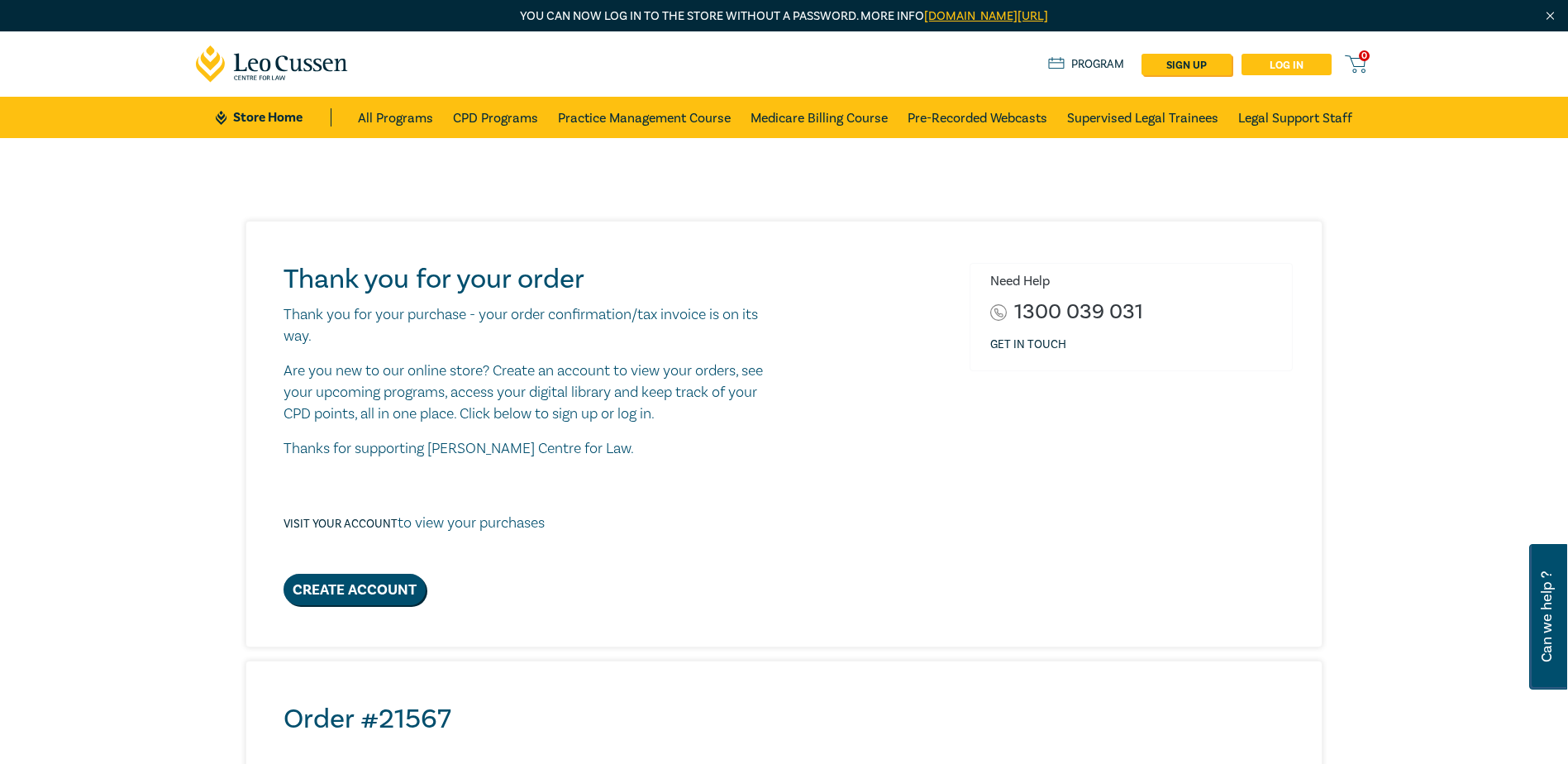
click at [1290, 55] on link "Log in" at bounding box center [1286, 64] width 90 height 22
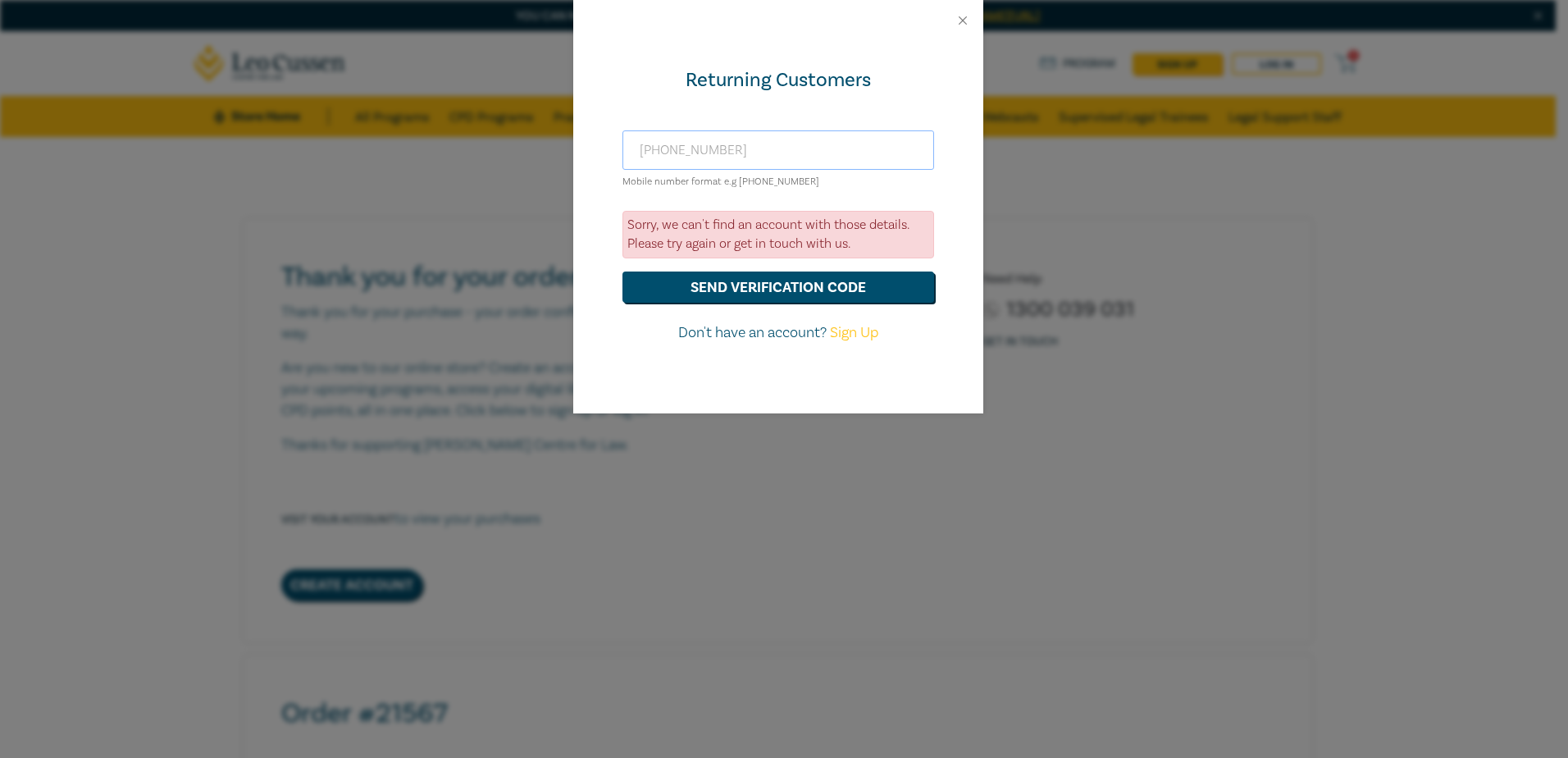
click at [755, 151] on input "+61419874642" at bounding box center [778, 149] width 311 height 39
drag, startPoint x: 755, startPoint y: 151, endPoint x: 570, endPoint y: 143, distance: 185.2
click at [570, 143] on div "Returning Customers +61419874642 Mobile number format e.g +61 000000000 Sorry, …" at bounding box center [784, 379] width 1568 height 758
click at [657, 148] on input "+61419874642" at bounding box center [778, 149] width 311 height 39
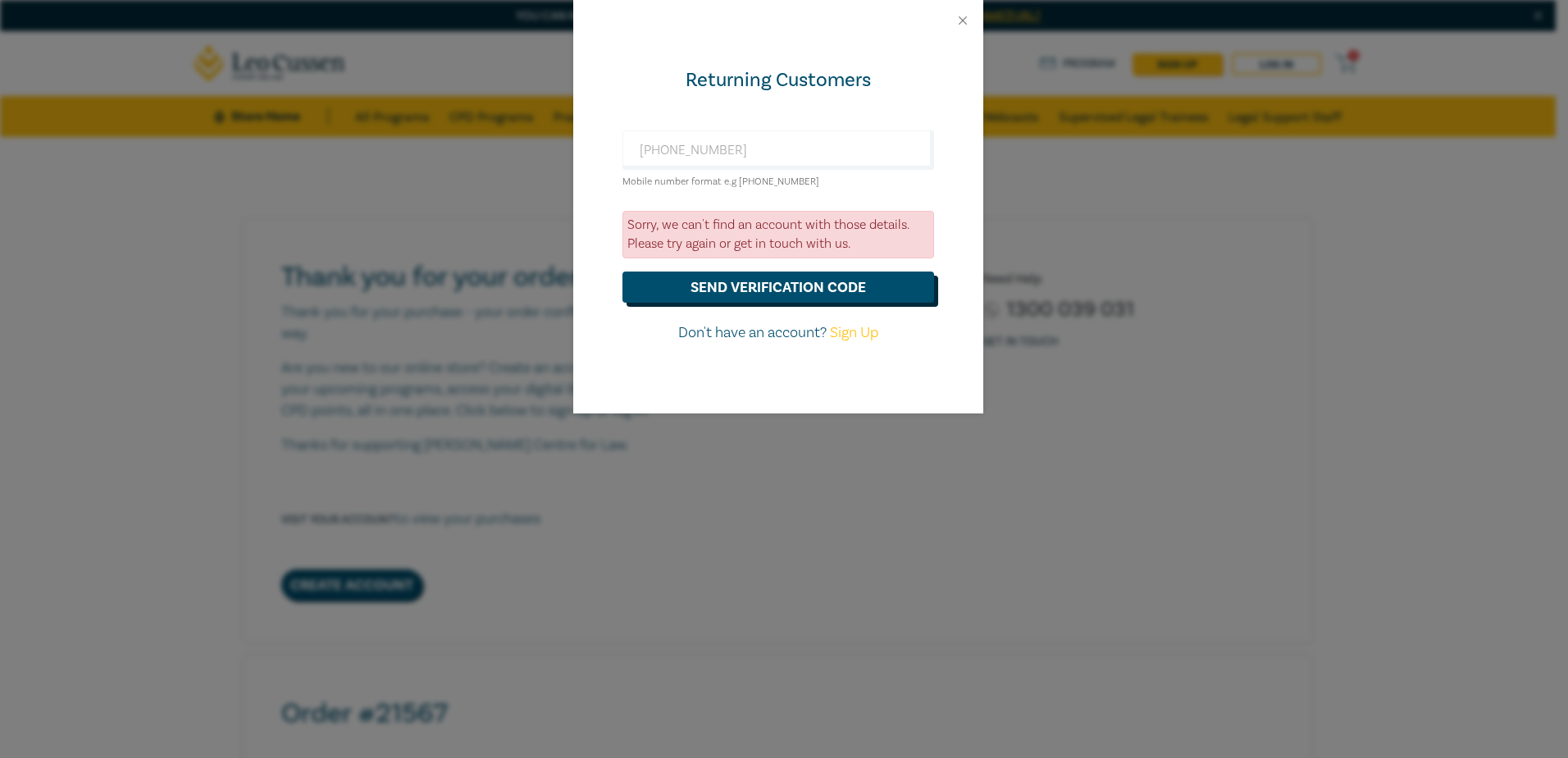
click at [769, 281] on button "send verification code" at bounding box center [778, 287] width 311 height 31
click at [736, 149] on input "+61 419874642" at bounding box center [778, 149] width 311 height 39
click at [770, 279] on button "send verification code" at bounding box center [778, 287] width 311 height 31
click at [761, 155] on input "+61 428887070" at bounding box center [778, 149] width 311 height 39
type input "+61 419874642"
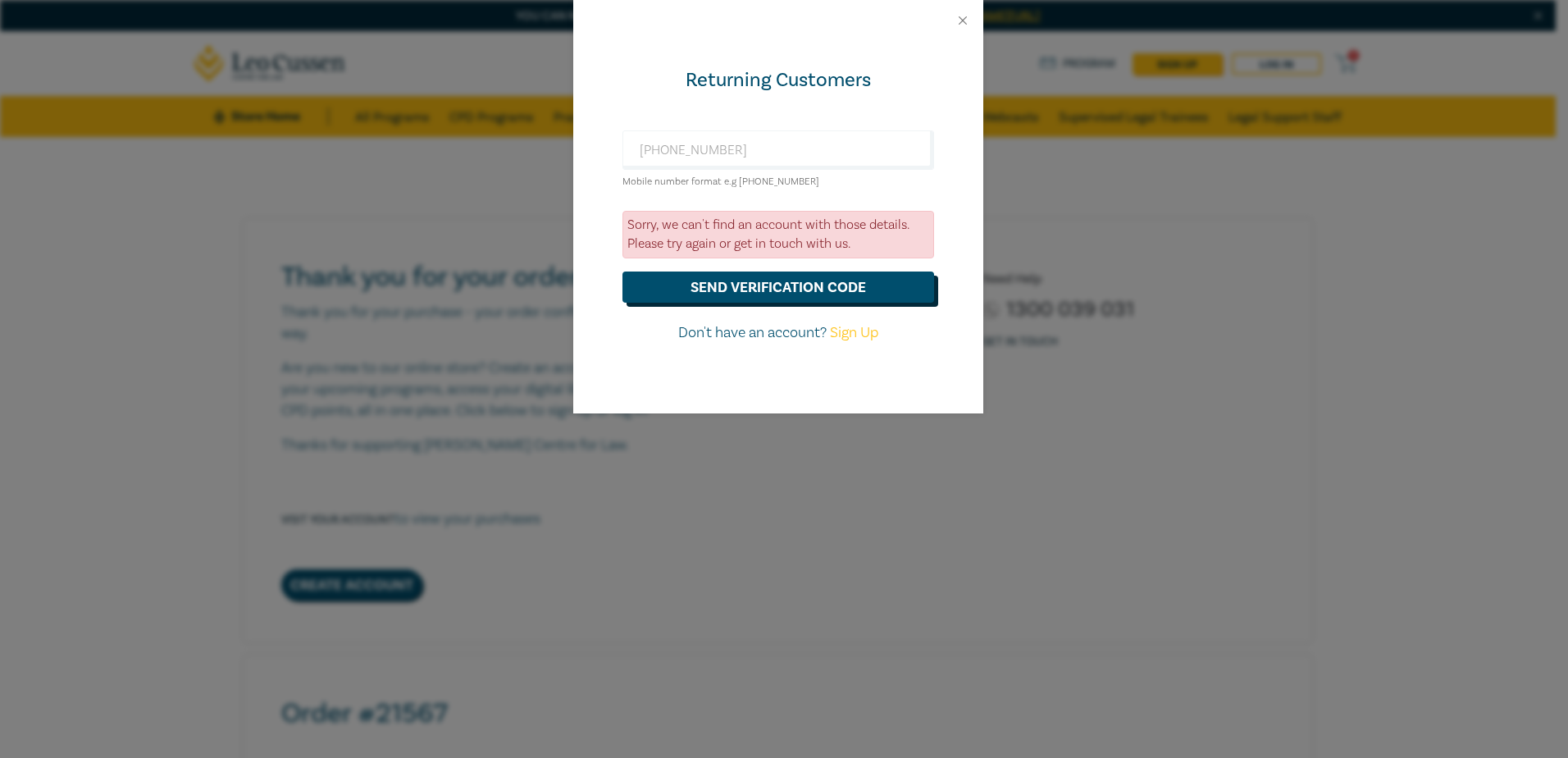
click at [757, 284] on button "send verification code" at bounding box center [778, 287] width 311 height 31
click at [853, 332] on link "Sign Up" at bounding box center [854, 333] width 49 height 19
select select "AU"
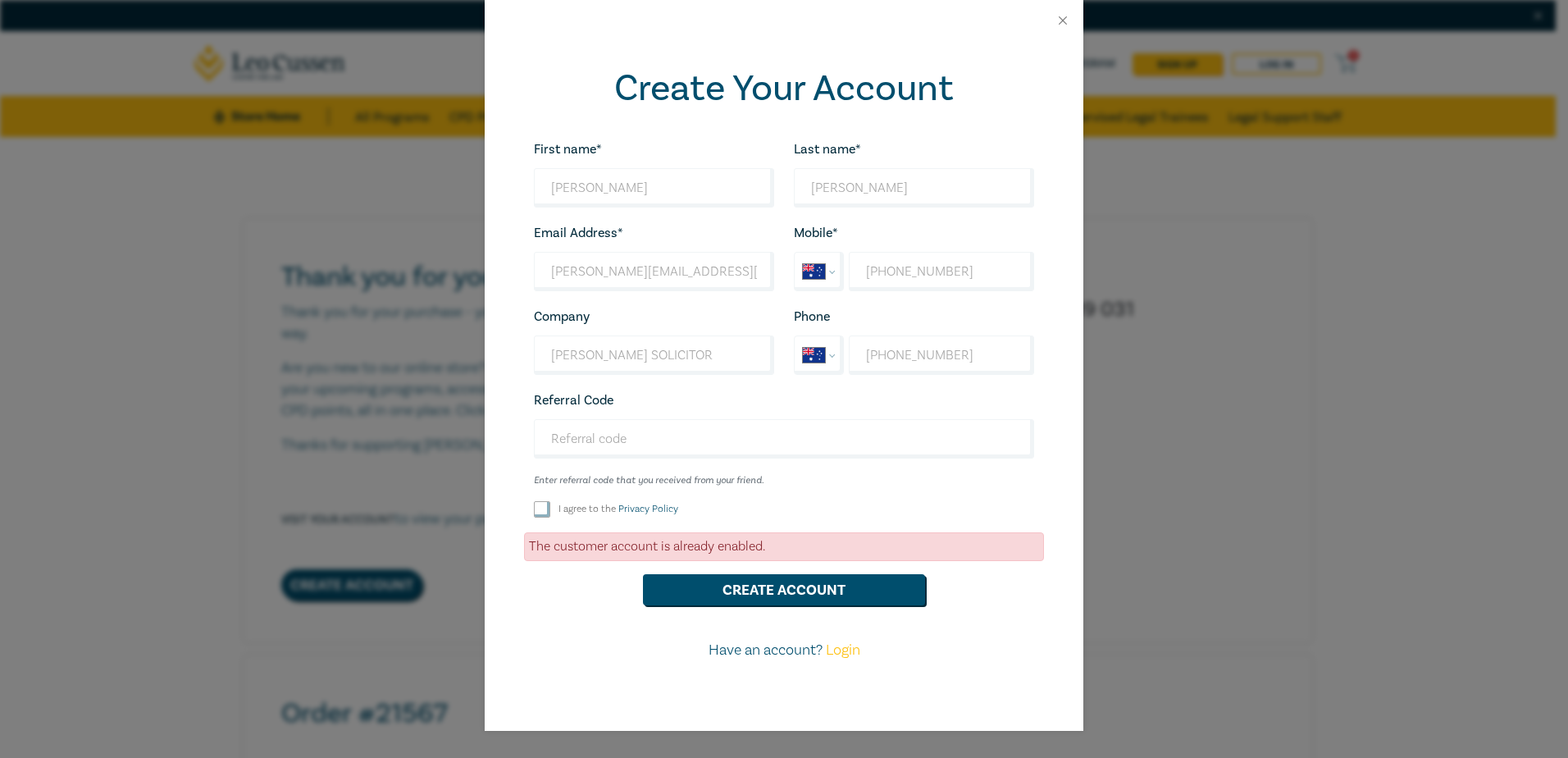
click at [849, 650] on link "Login" at bounding box center [843, 650] width 35 height 19
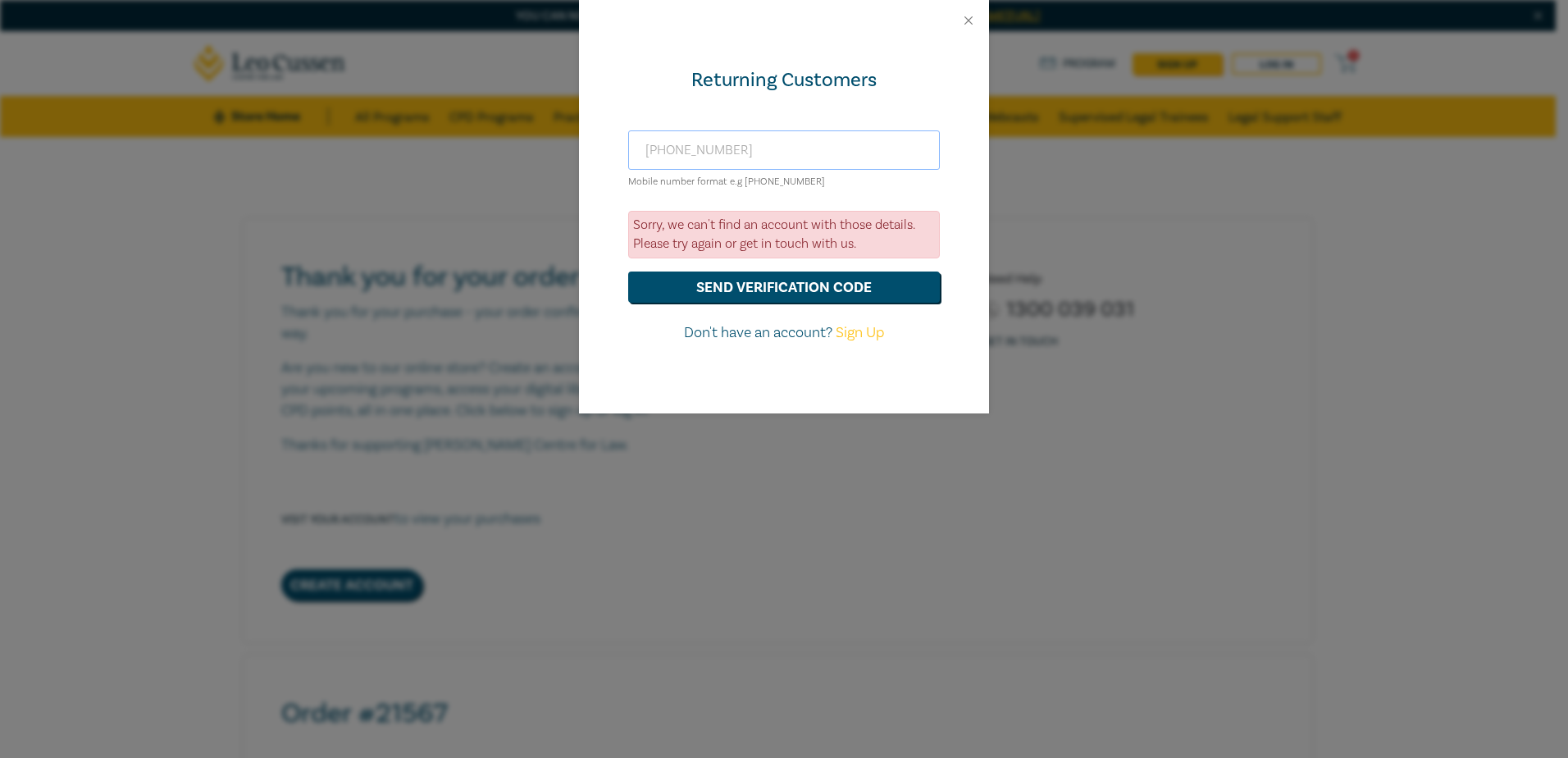
click at [774, 143] on input "+61 419874642" at bounding box center [783, 149] width 311 height 39
click at [644, 155] on input "+61 42" at bounding box center [783, 149] width 311 height 39
click at [700, 149] on input "+61 42" at bounding box center [783, 149] width 311 height 39
type input "+61 428887070"
click at [758, 285] on button "send verification code" at bounding box center [783, 287] width 311 height 31
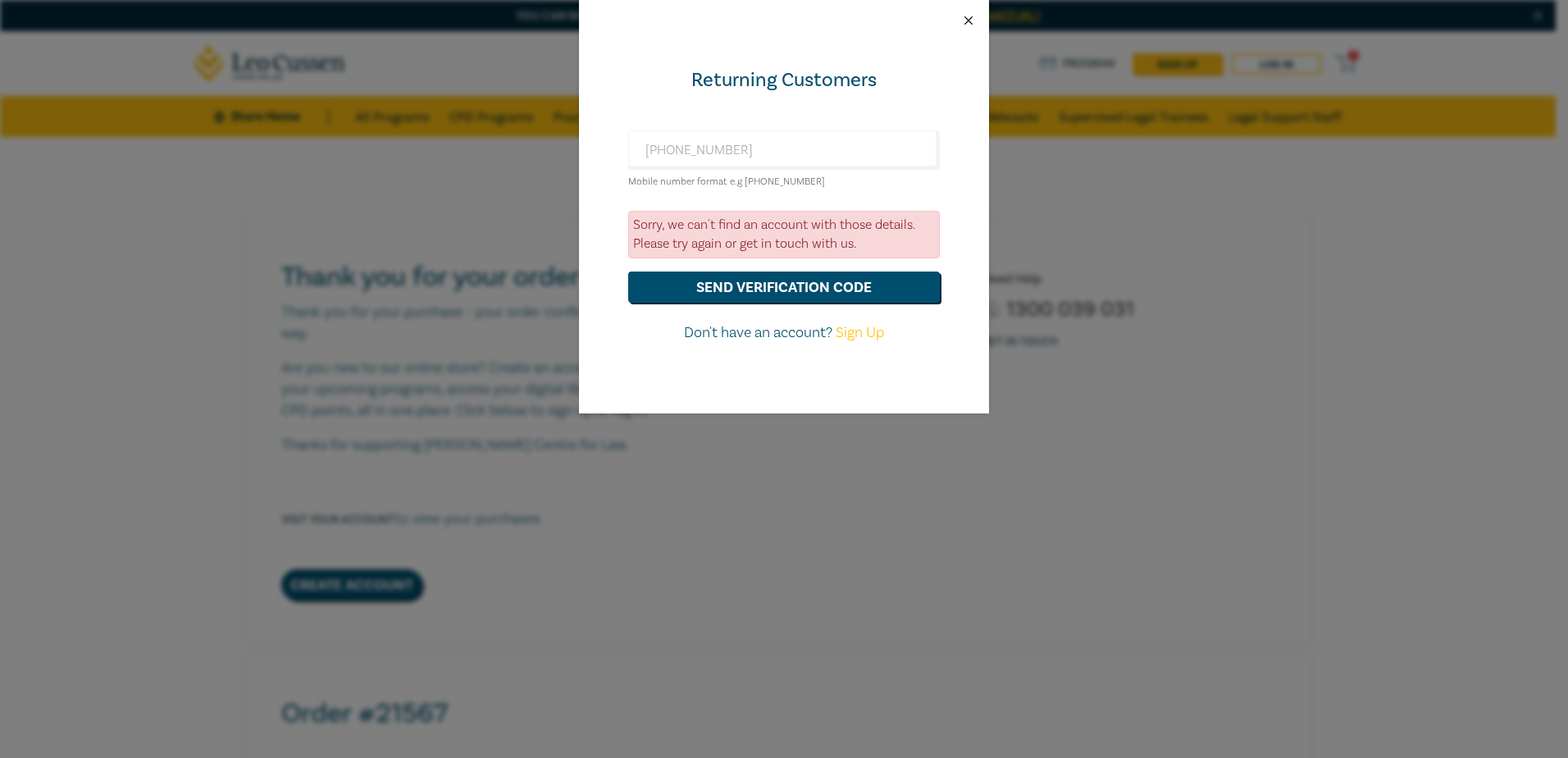
click at [969, 20] on button "Close" at bounding box center [968, 20] width 15 height 15
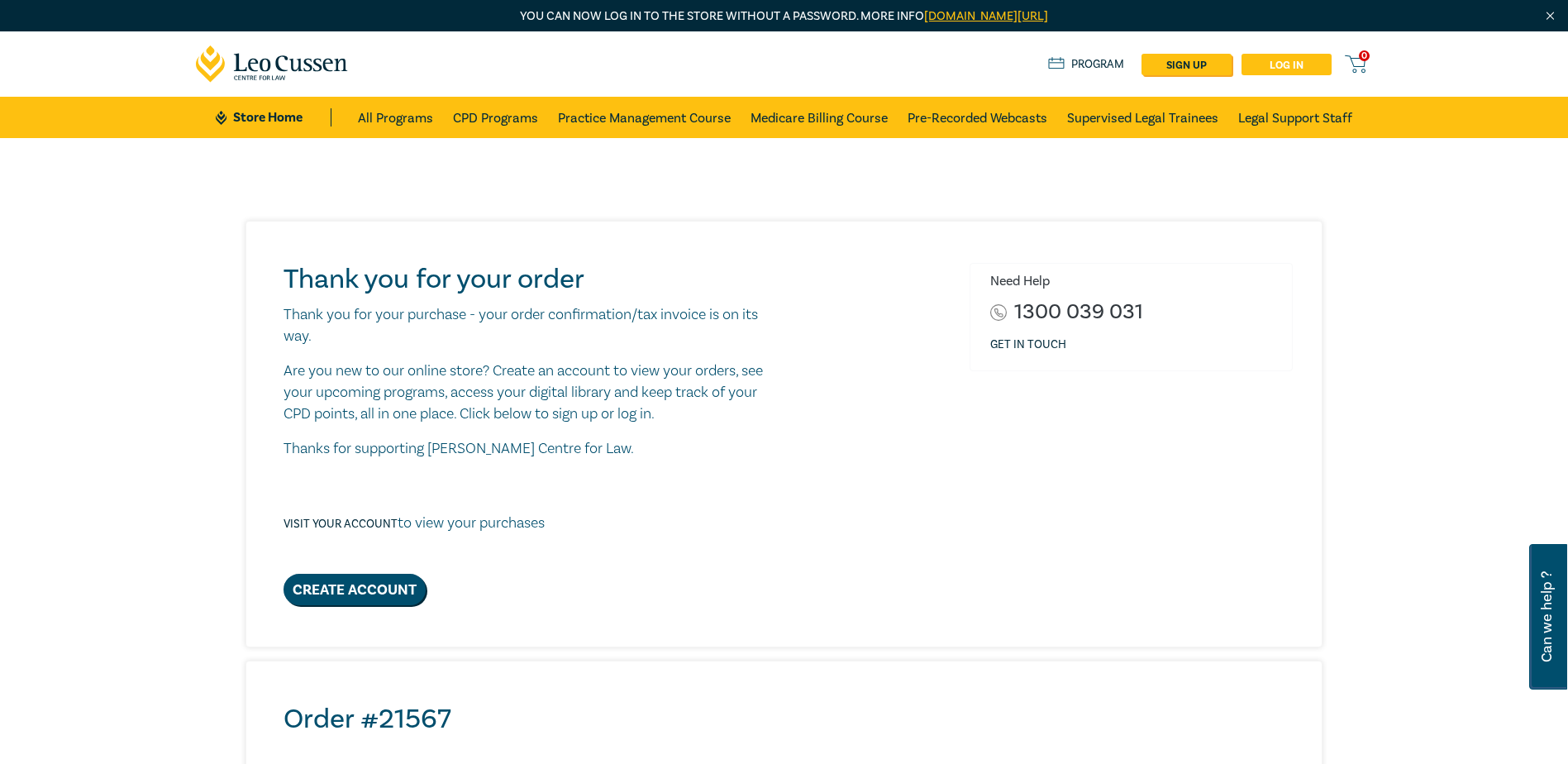
click at [1289, 62] on link "Log in" at bounding box center [1286, 64] width 90 height 22
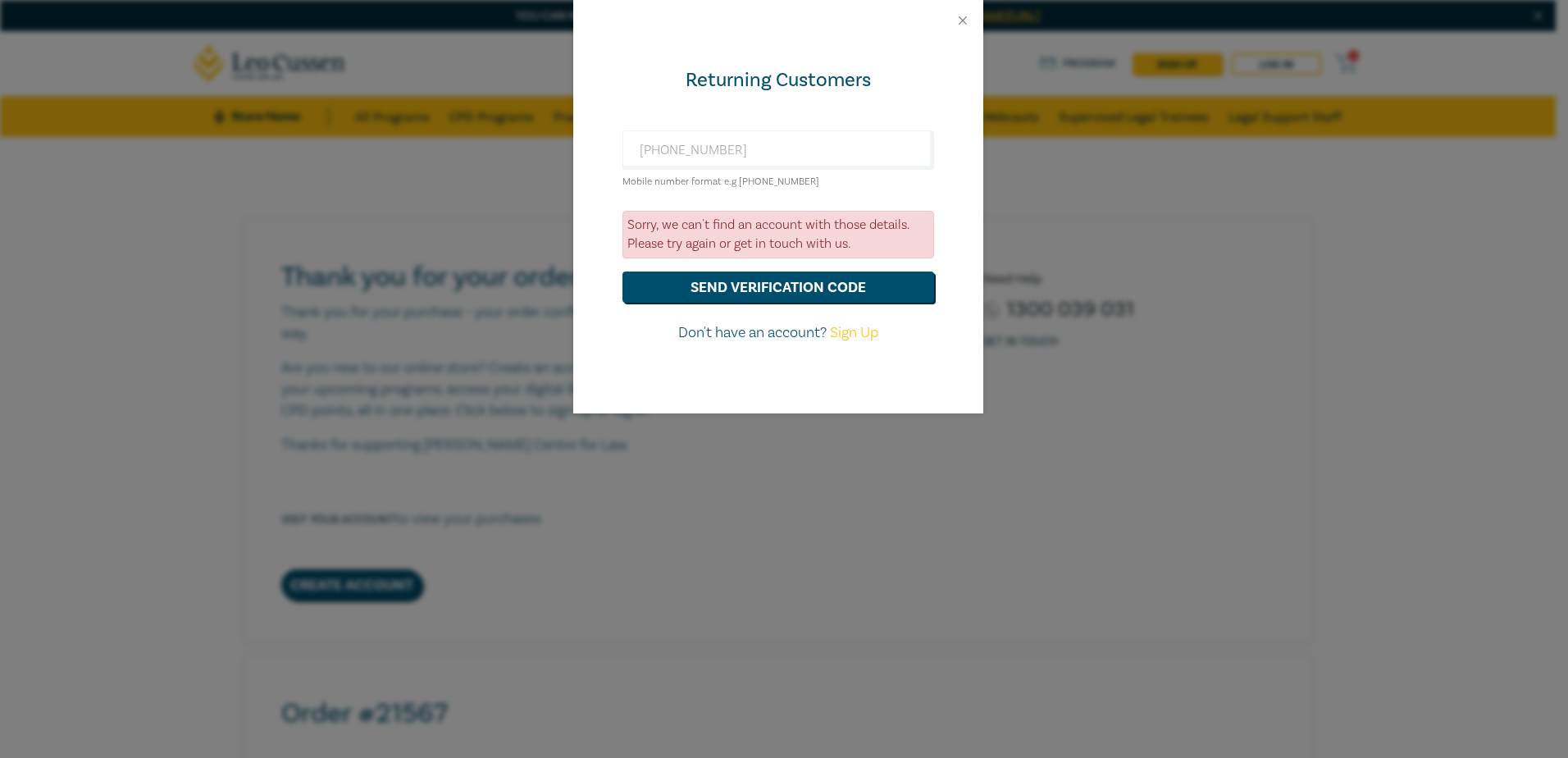
click at [858, 330] on link "Sign Up" at bounding box center [854, 333] width 49 height 19
select select "AU"
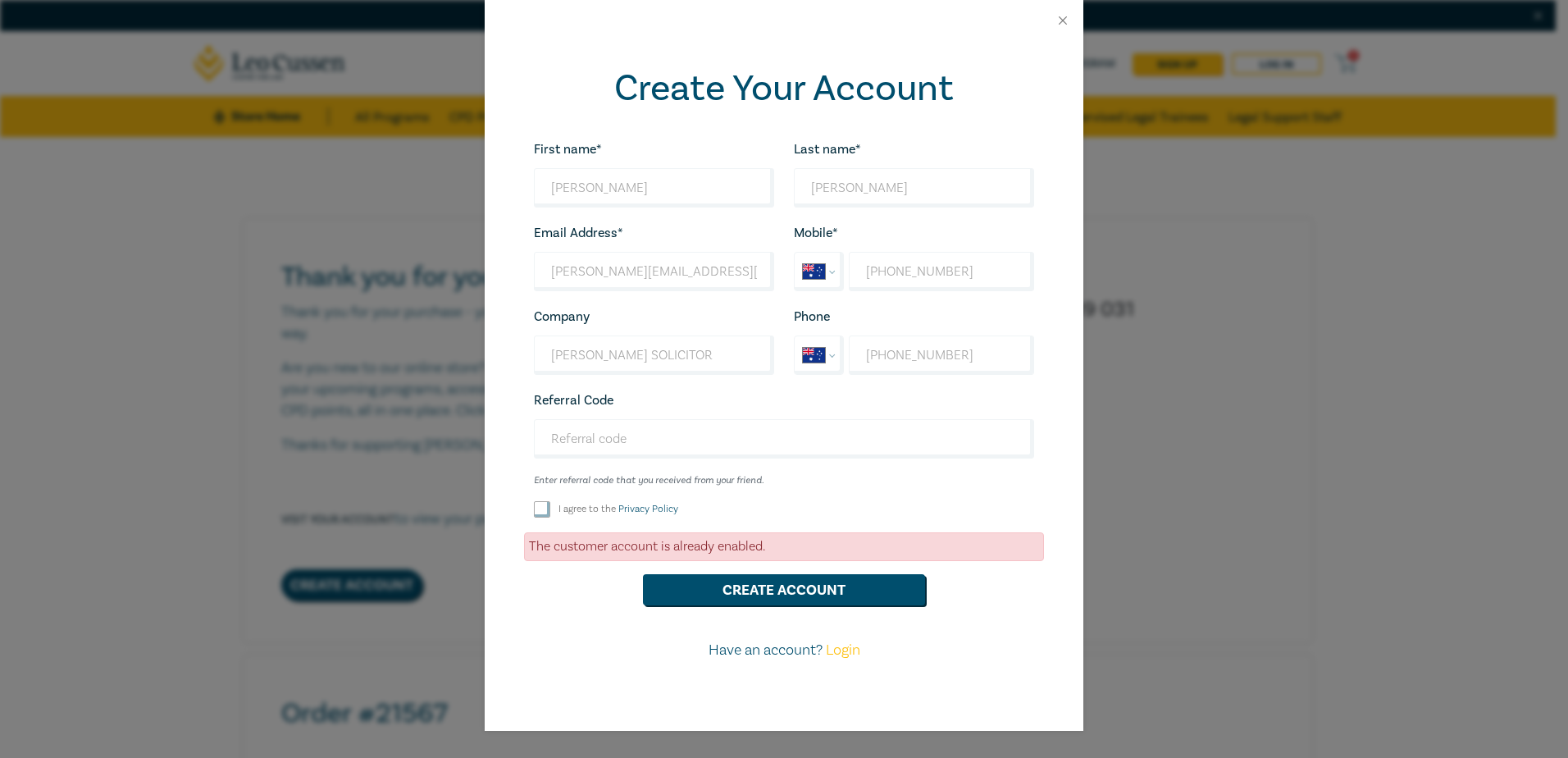
click at [547, 507] on input "I agree to the Privacy Policy" at bounding box center [542, 509] width 16 height 16
checkbox input "true"
click at [802, 581] on button "Create Account" at bounding box center [783, 590] width 282 height 31
drag, startPoint x: 1110, startPoint y: 534, endPoint x: 1104, endPoint y: 584, distance: 50.4
click at [1104, 584] on div "Create Your Account First name* John Looks good! Last name* Davine Looks good! …" at bounding box center [784, 379] width 1568 height 758
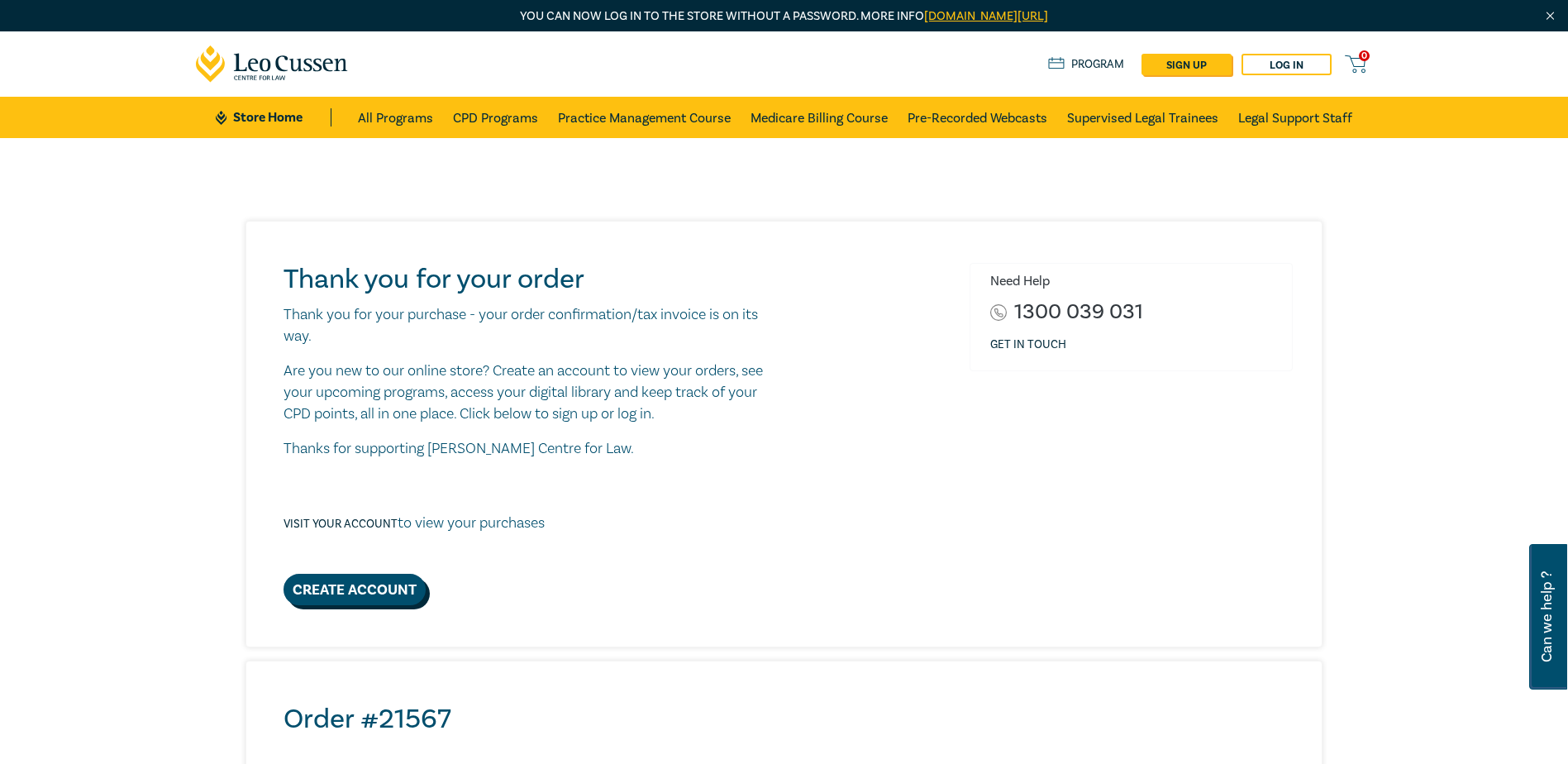
click at [370, 577] on link "Create Account" at bounding box center [354, 589] width 142 height 31
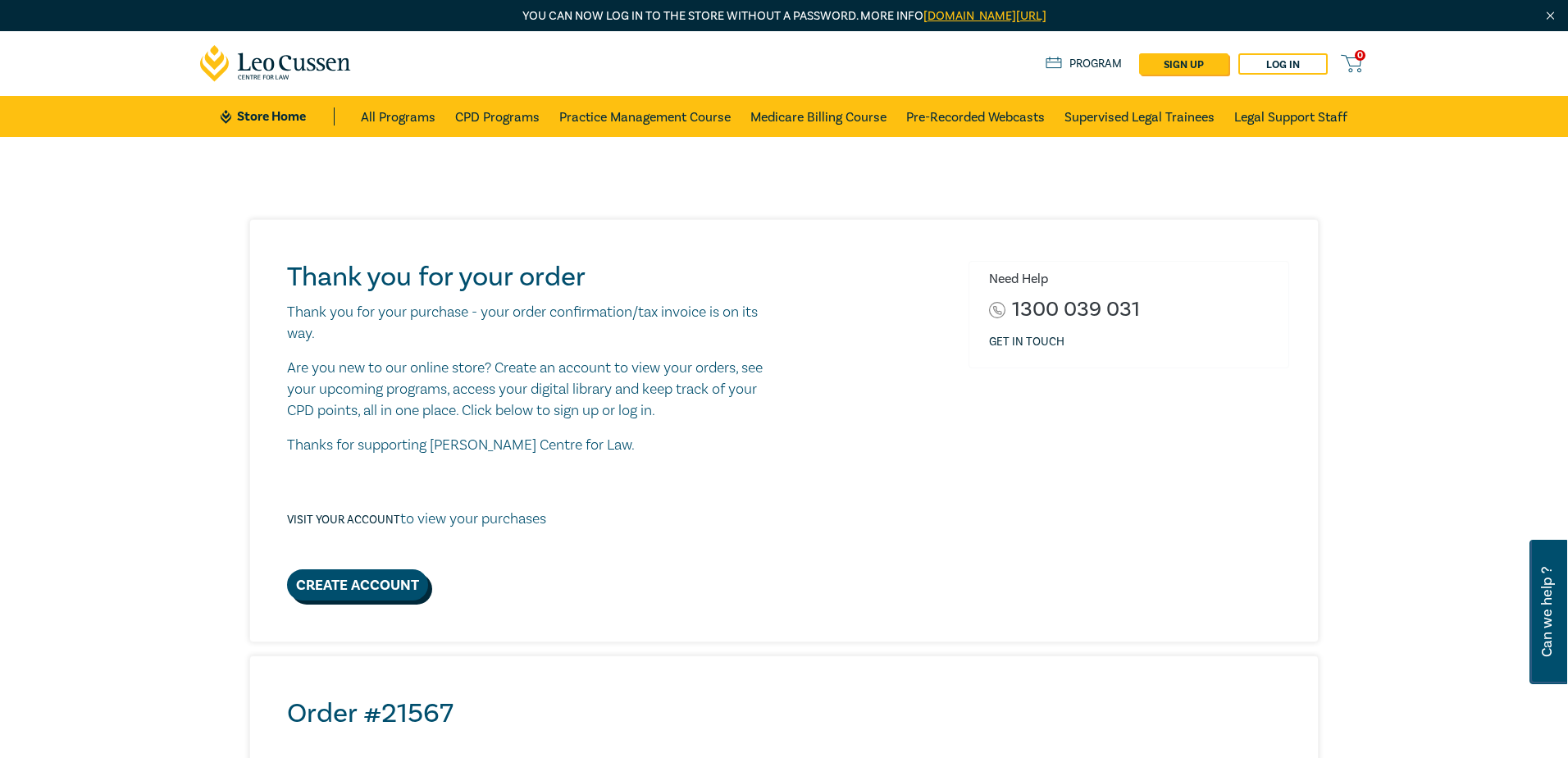
select select "AU"
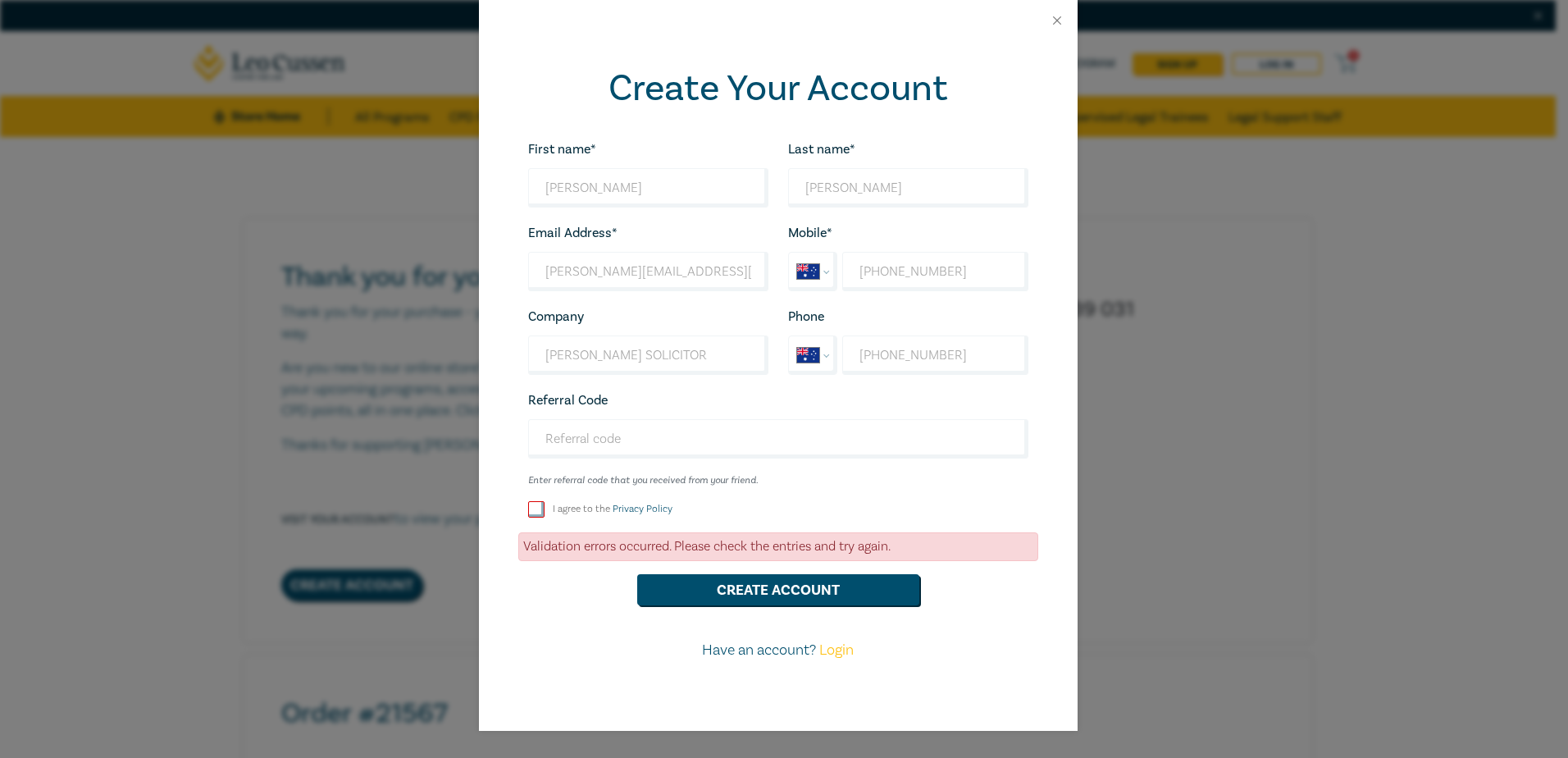
click at [836, 649] on link "Login" at bounding box center [837, 650] width 35 height 19
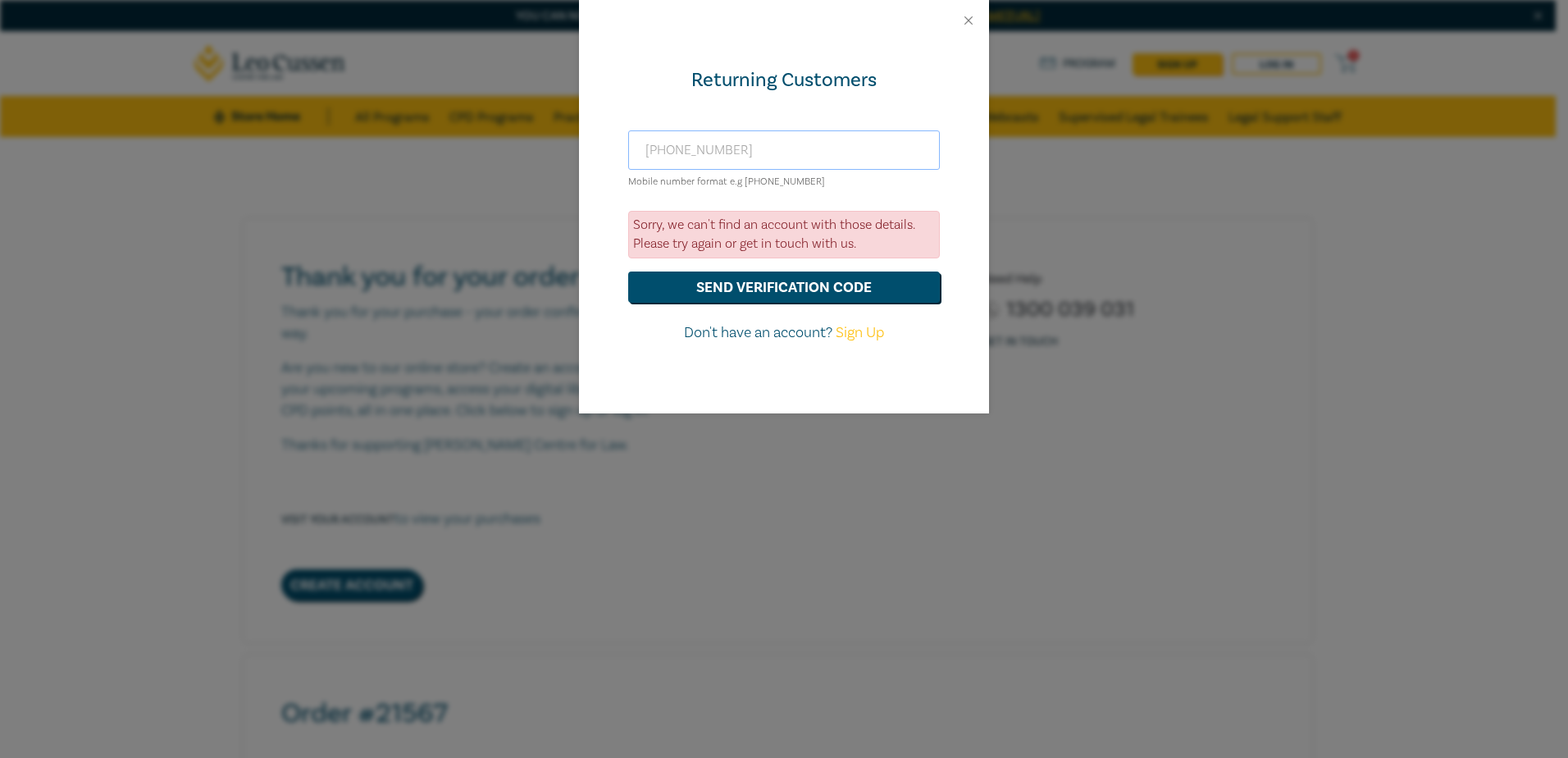
click at [689, 147] on input "+61 428887070" at bounding box center [783, 149] width 311 height 39
click at [715, 145] on input "+61 428 887070" at bounding box center [783, 149] width 311 height 39
click at [763, 285] on button "send verification code" at bounding box center [783, 287] width 311 height 31
click at [670, 145] on input "+61 428 887 070" at bounding box center [783, 149] width 311 height 39
drag, startPoint x: 689, startPoint y: 155, endPoint x: 689, endPoint y: 172, distance: 17.0
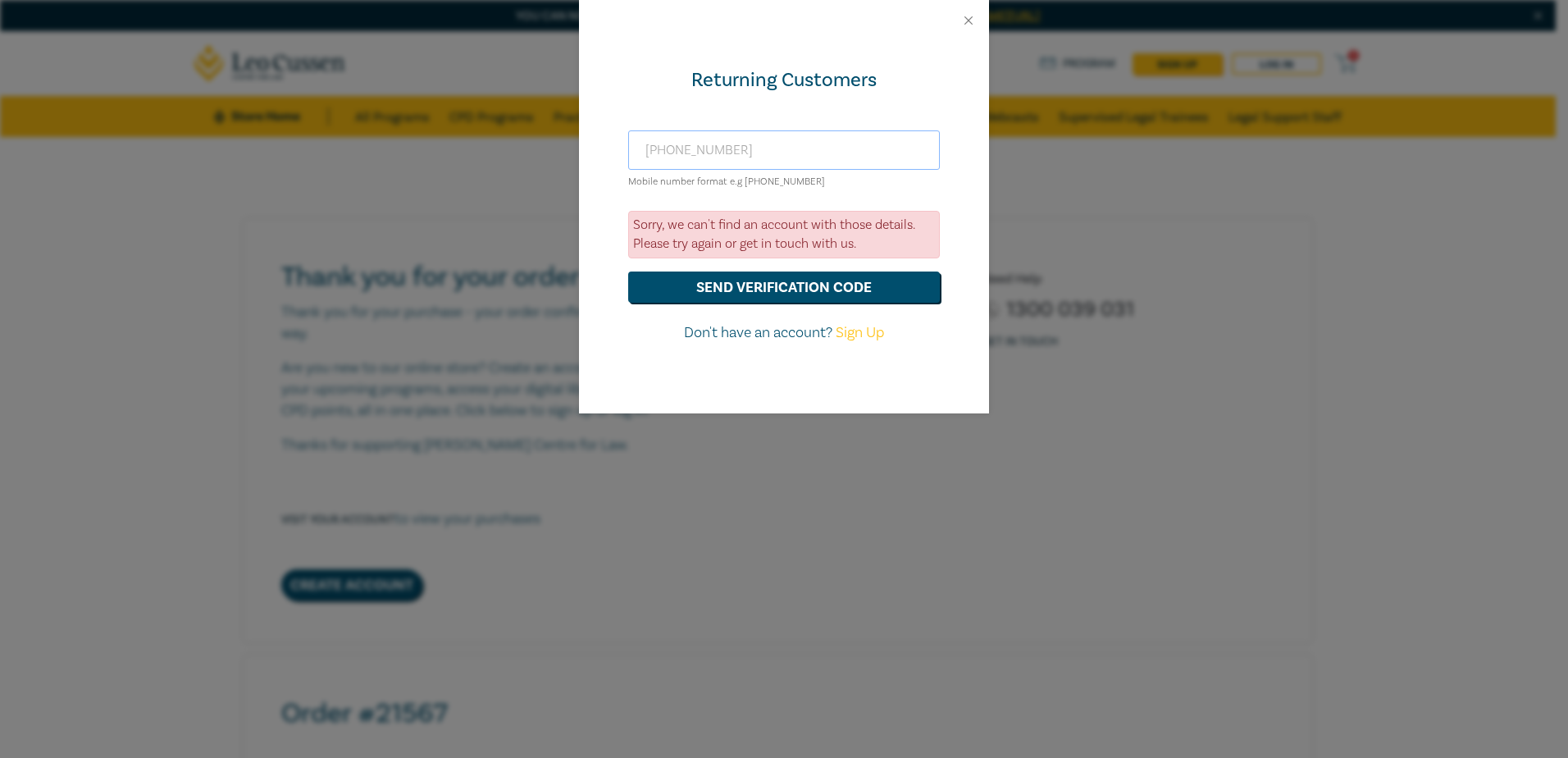
click at [689, 161] on input "+61428 887 070" at bounding box center [783, 149] width 311 height 39
drag, startPoint x: 715, startPoint y: 140, endPoint x: 716, endPoint y: 150, distance: 10.0
click at [715, 143] on input "+61428887 070" at bounding box center [783, 149] width 311 height 39
click at [715, 149] on input "+61428887 070" at bounding box center [783, 149] width 311 height 39
type input "+61428887070"
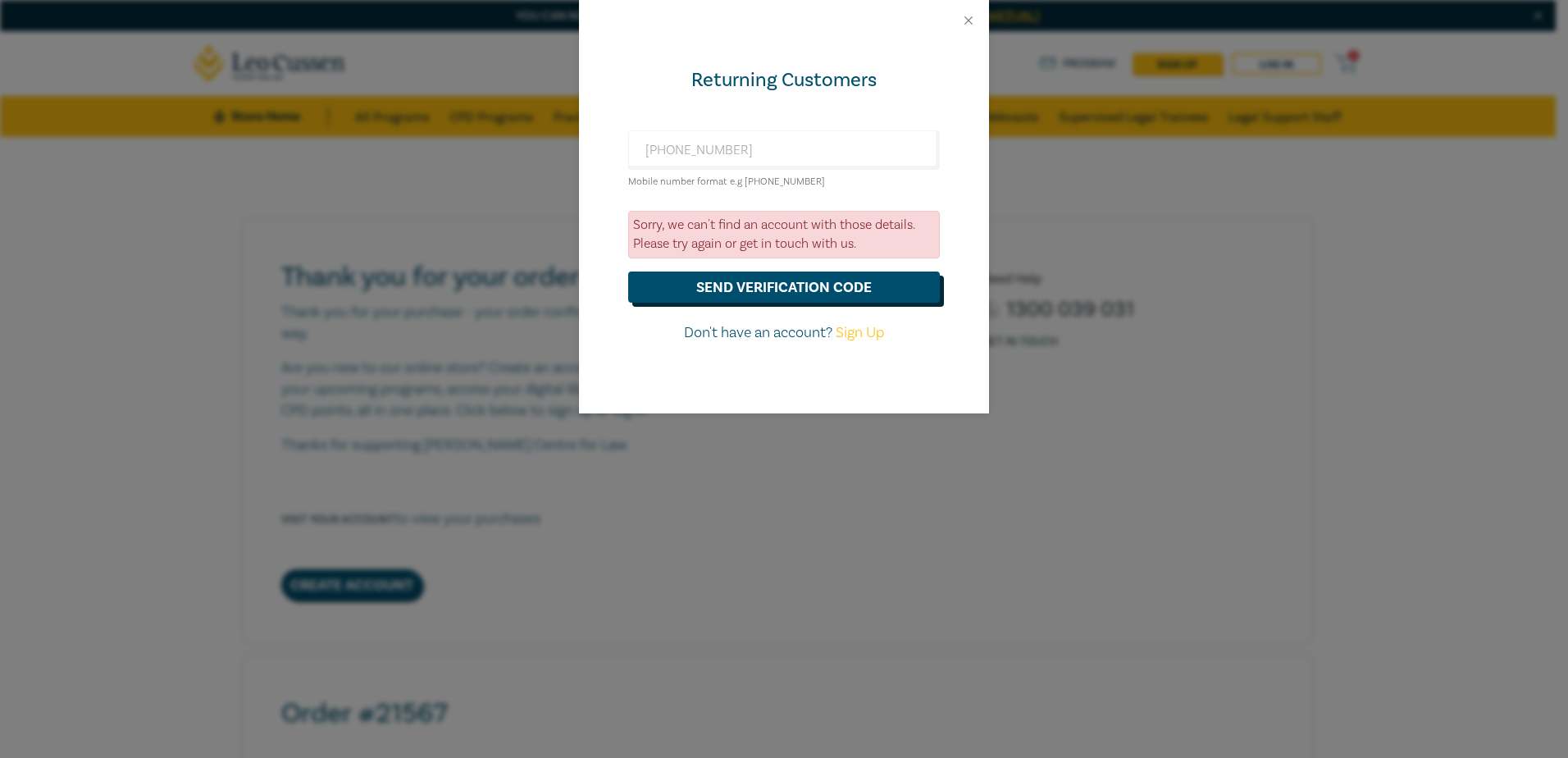
click at [761, 285] on button "send verification code" at bounding box center [783, 287] width 311 height 31
click at [969, 20] on button "Close" at bounding box center [968, 20] width 15 height 15
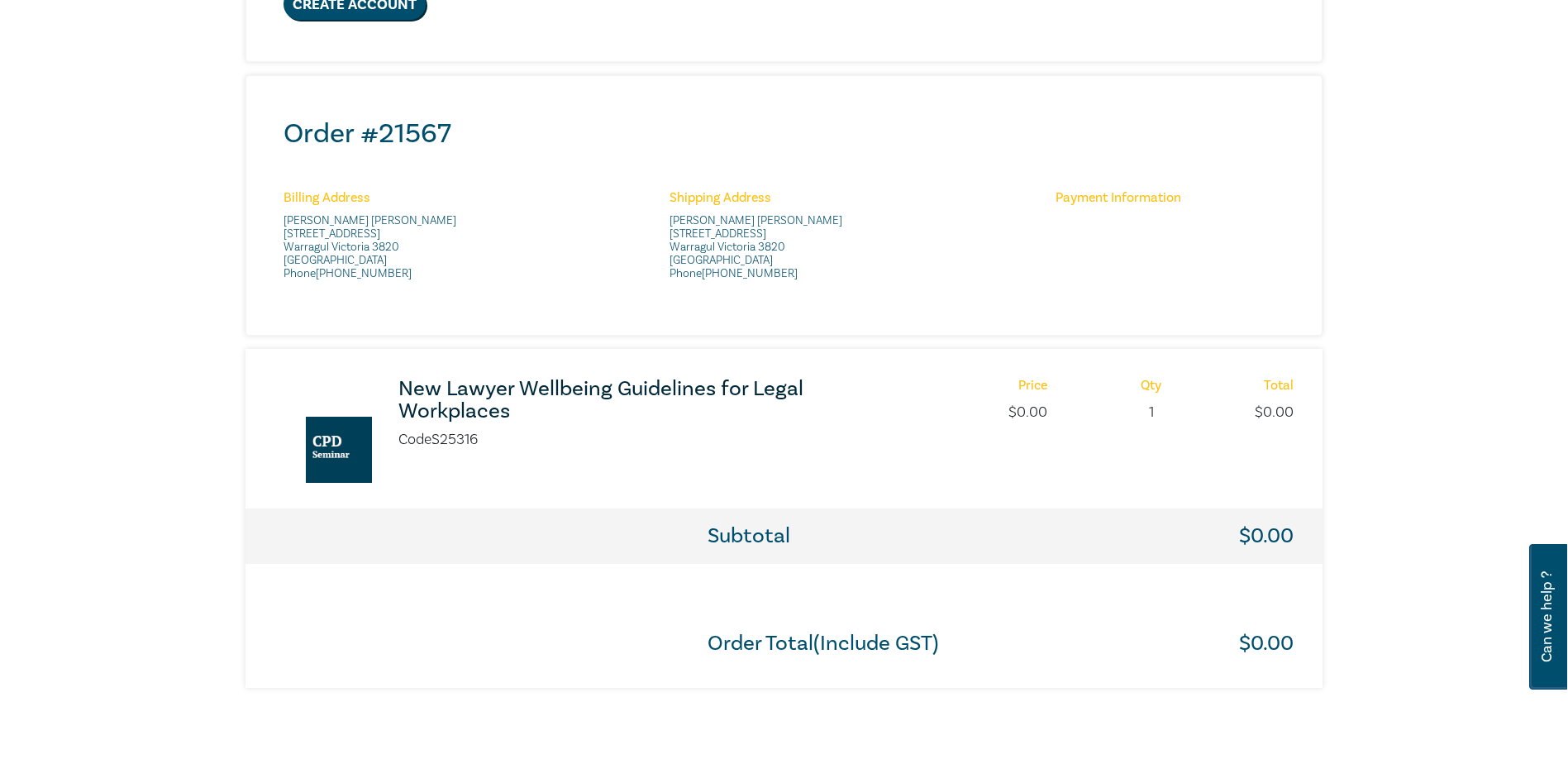
scroll to position [744, 0]
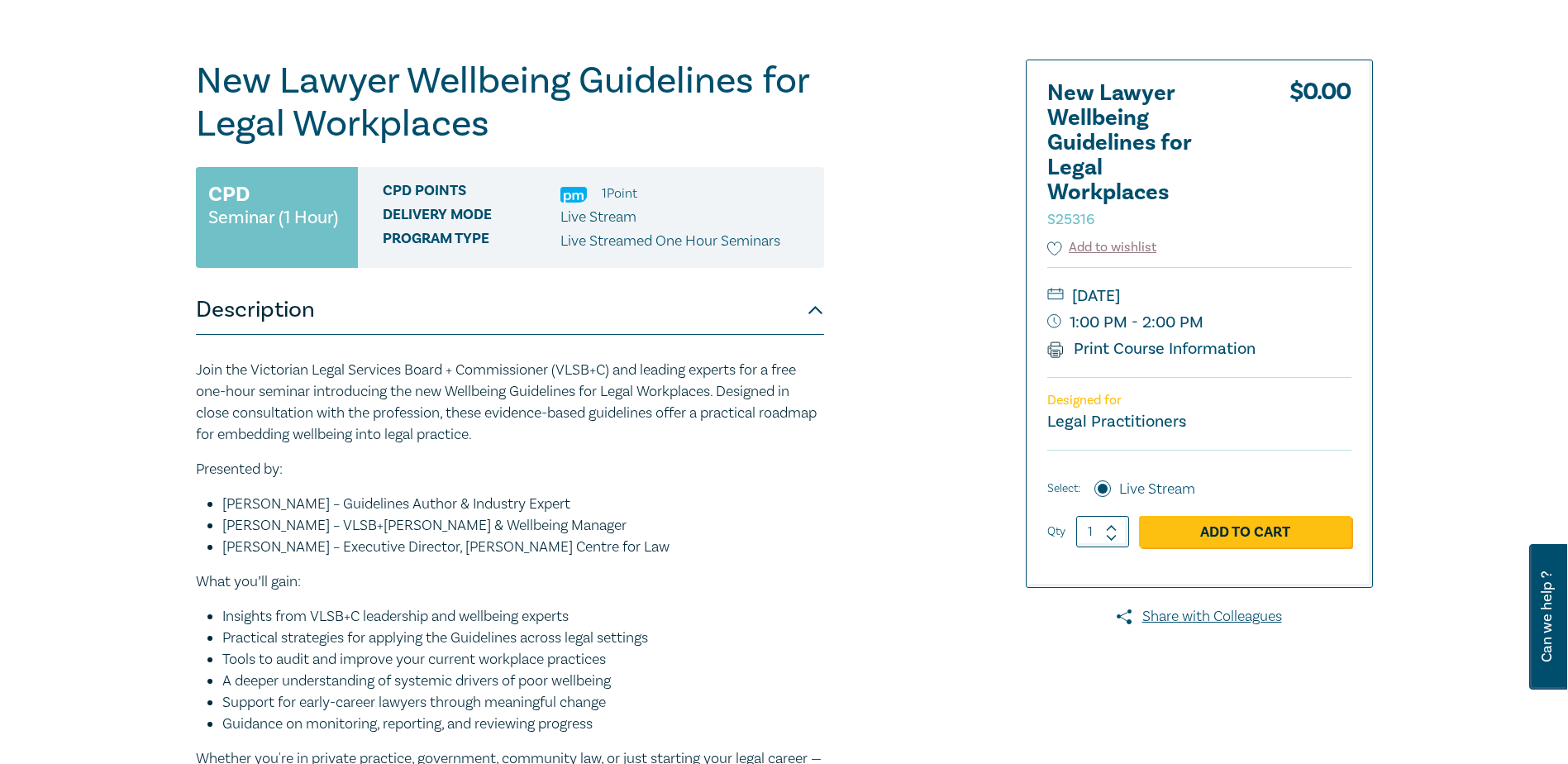
scroll to position [83, 0]
